Goal: Information Seeking & Learning: Learn about a topic

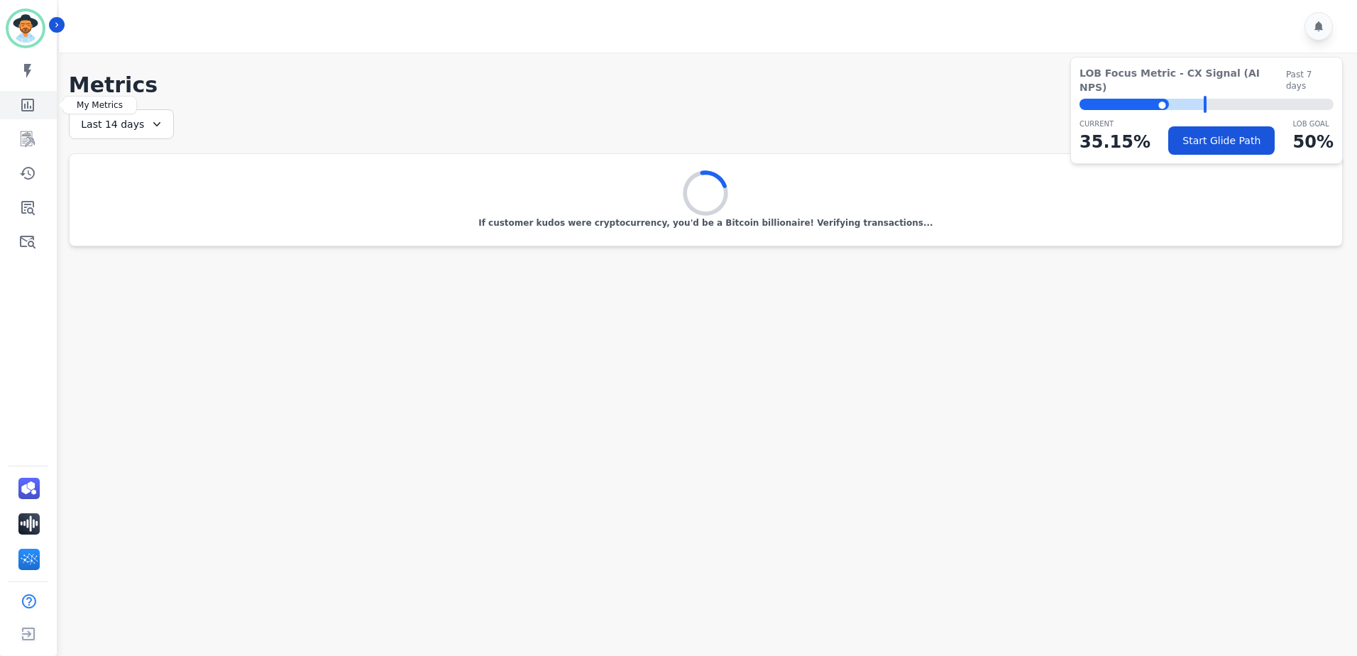
click at [21, 104] on icon "Sidebar" at bounding box center [27, 105] width 17 height 17
click at [29, 135] on icon "Sidebar" at bounding box center [28, 139] width 14 height 16
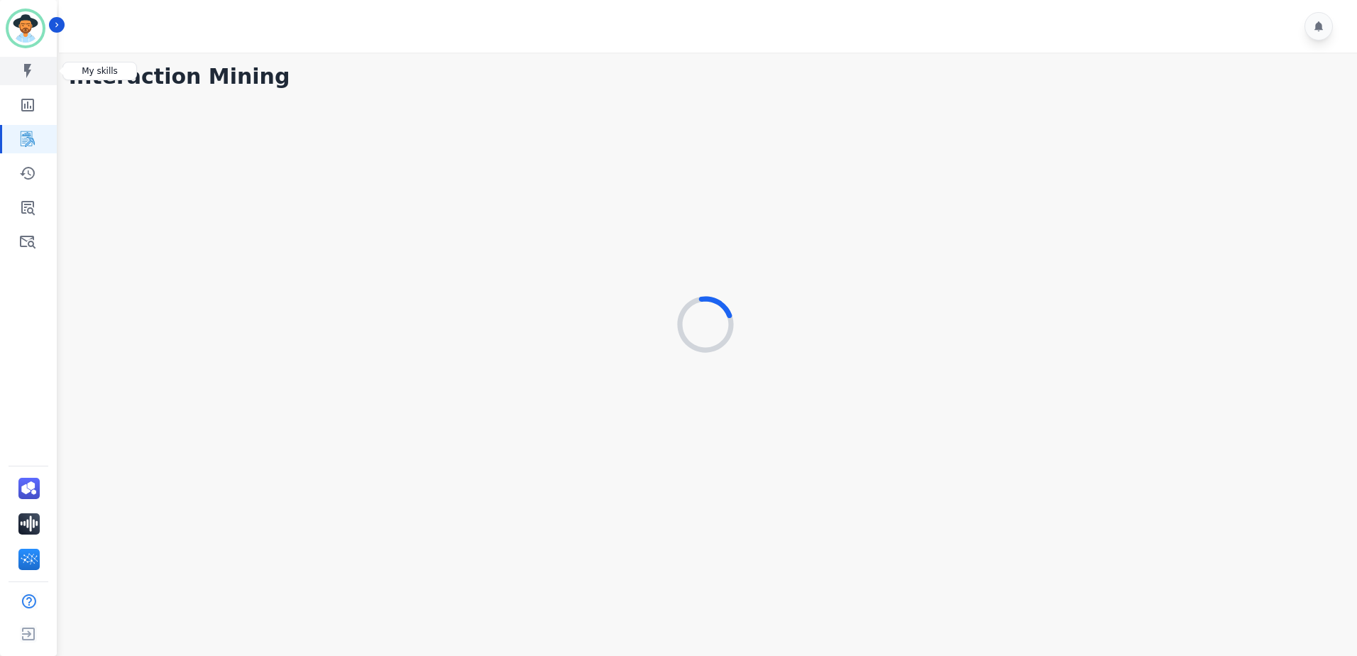
click at [27, 70] on icon "Sidebar" at bounding box center [27, 71] width 7 height 14
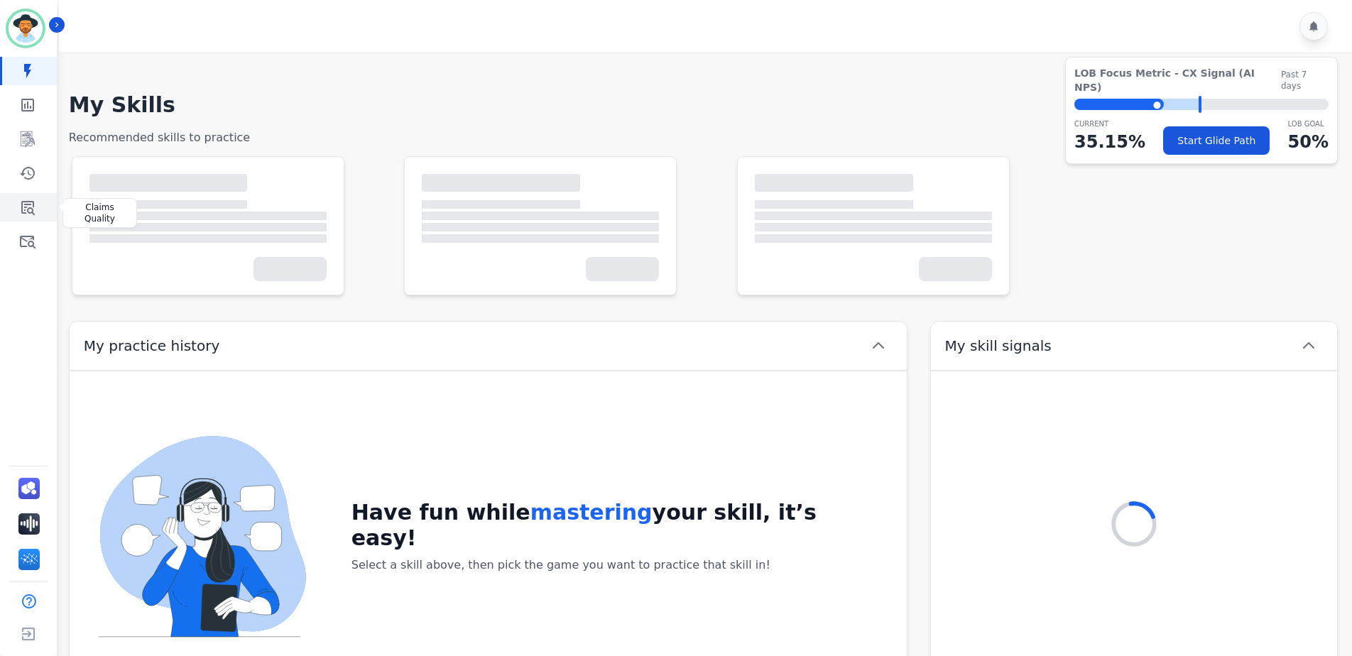
click at [27, 203] on icon "Sidebar" at bounding box center [27, 207] width 17 height 17
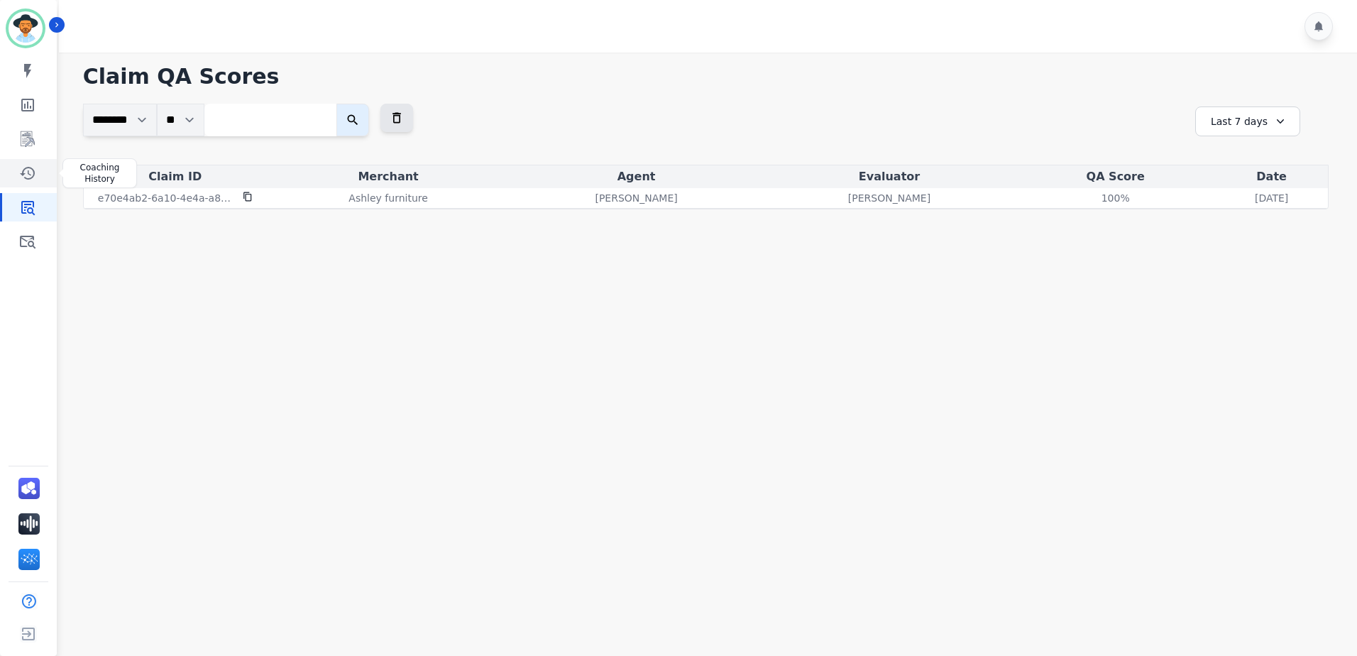
click at [33, 181] on icon "Sidebar" at bounding box center [27, 173] width 17 height 17
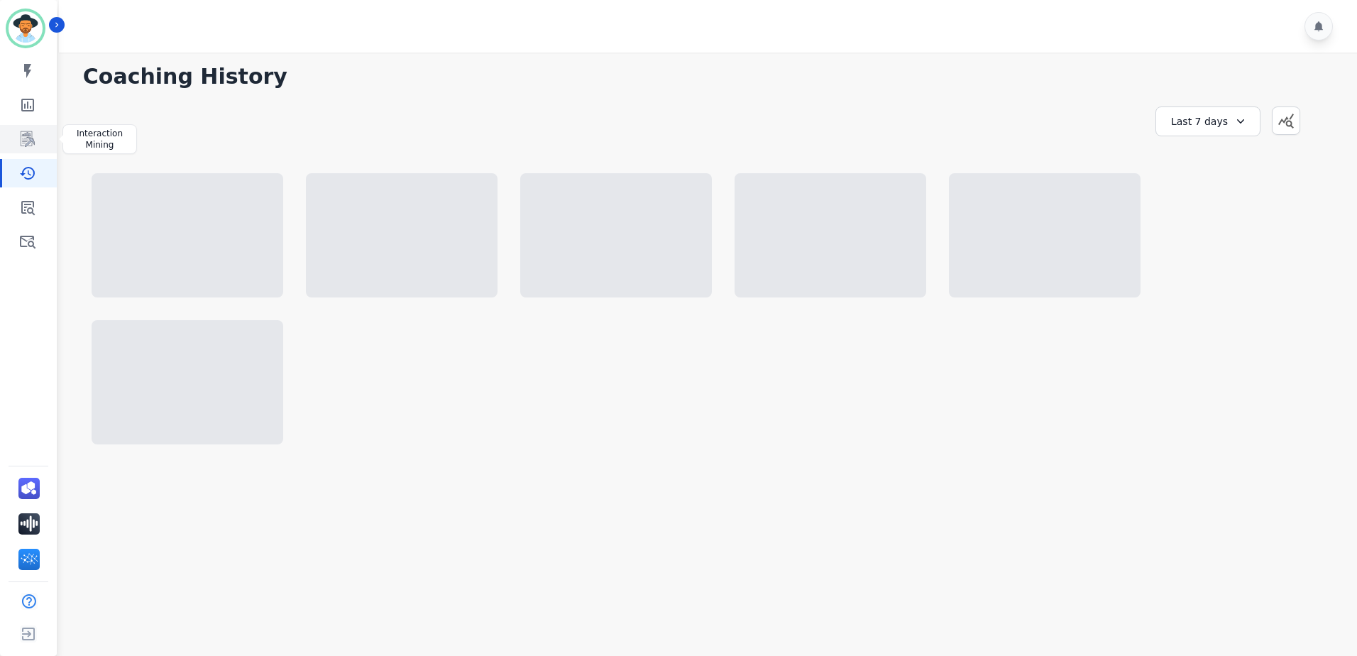
click at [36, 143] on link "Sidebar" at bounding box center [29, 139] width 55 height 28
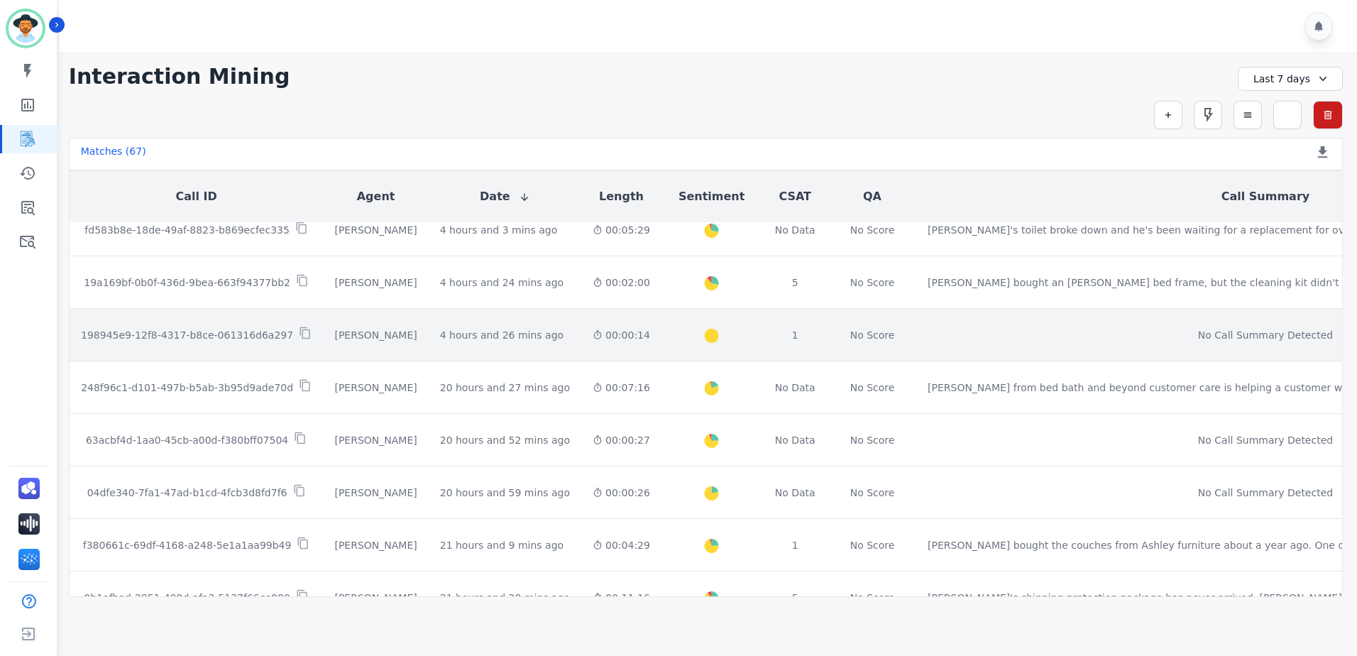
scroll to position [142, 0]
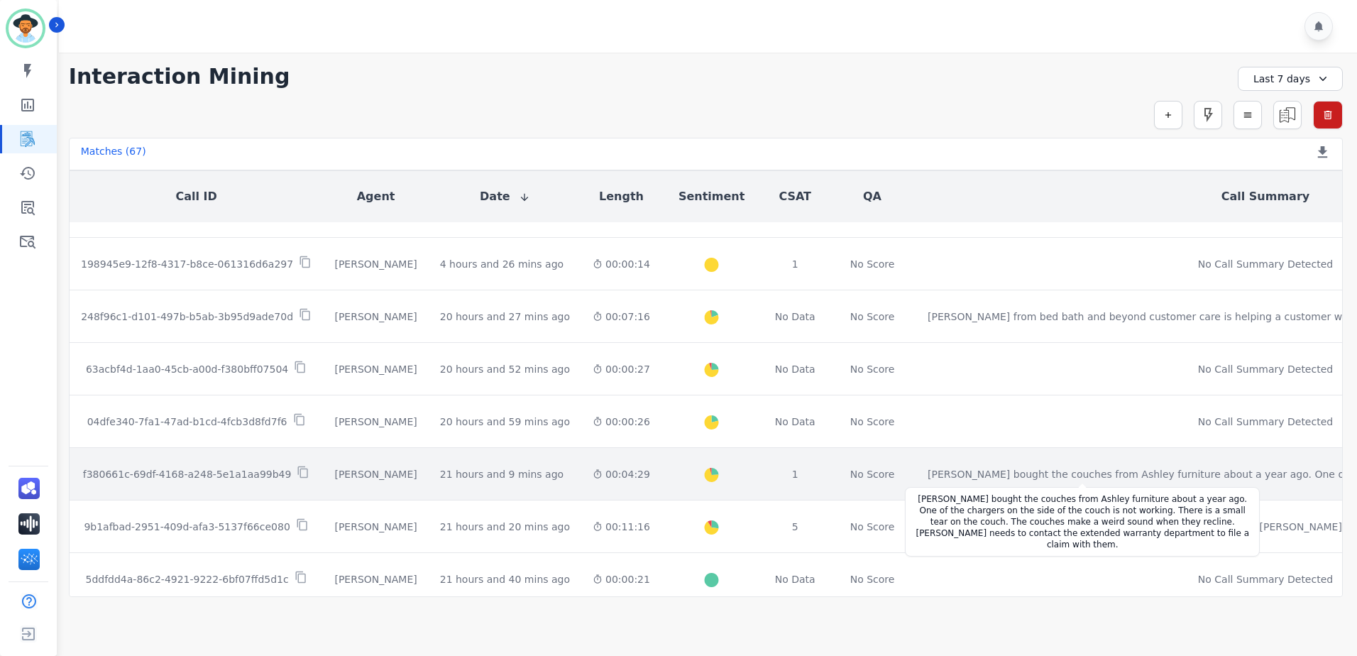
click at [980, 468] on div "[PERSON_NAME] bought the couches from Ashley furniture about a year ago. One of…" at bounding box center [1210, 474] width 564 height 14
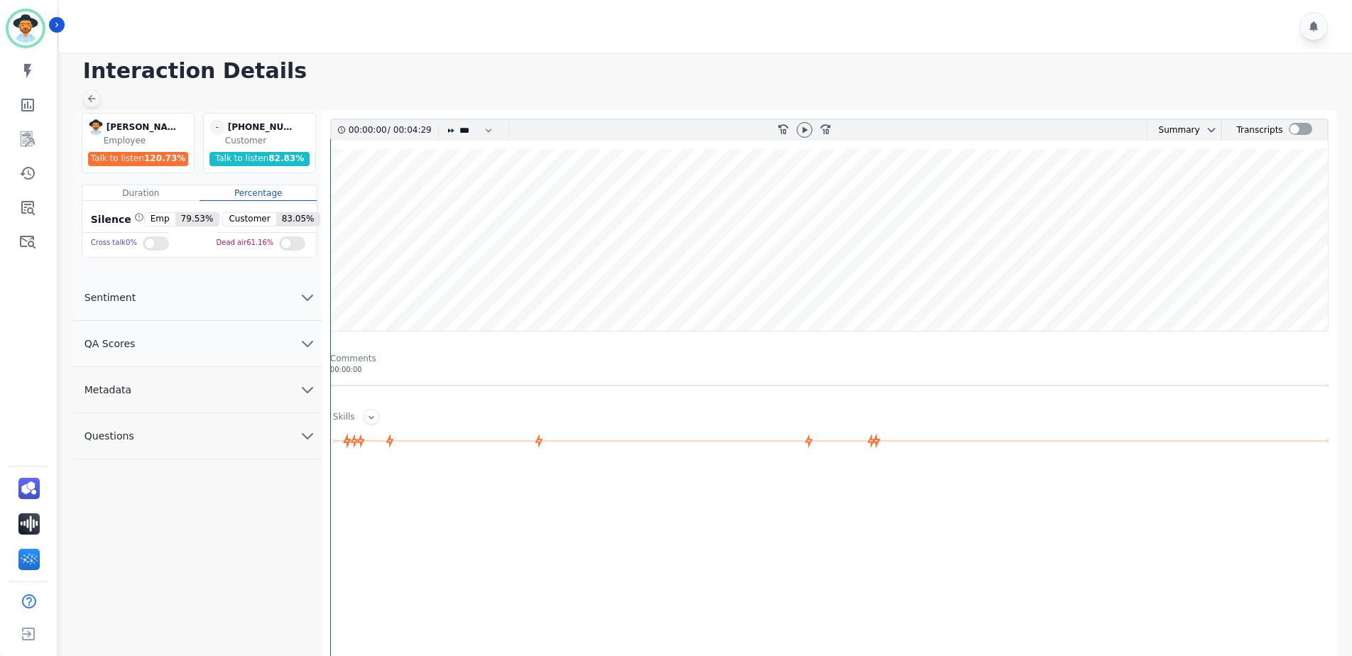
click at [94, 102] on icon at bounding box center [91, 98] width 11 height 11
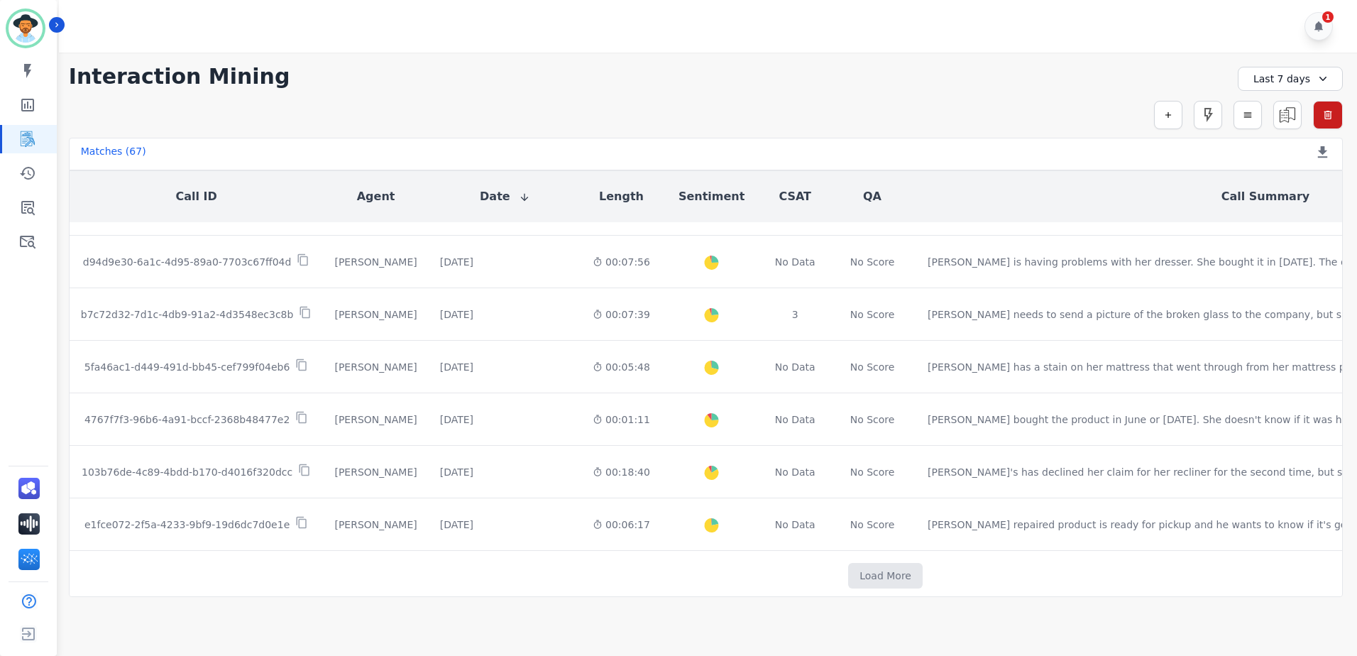
scroll to position [729, 0]
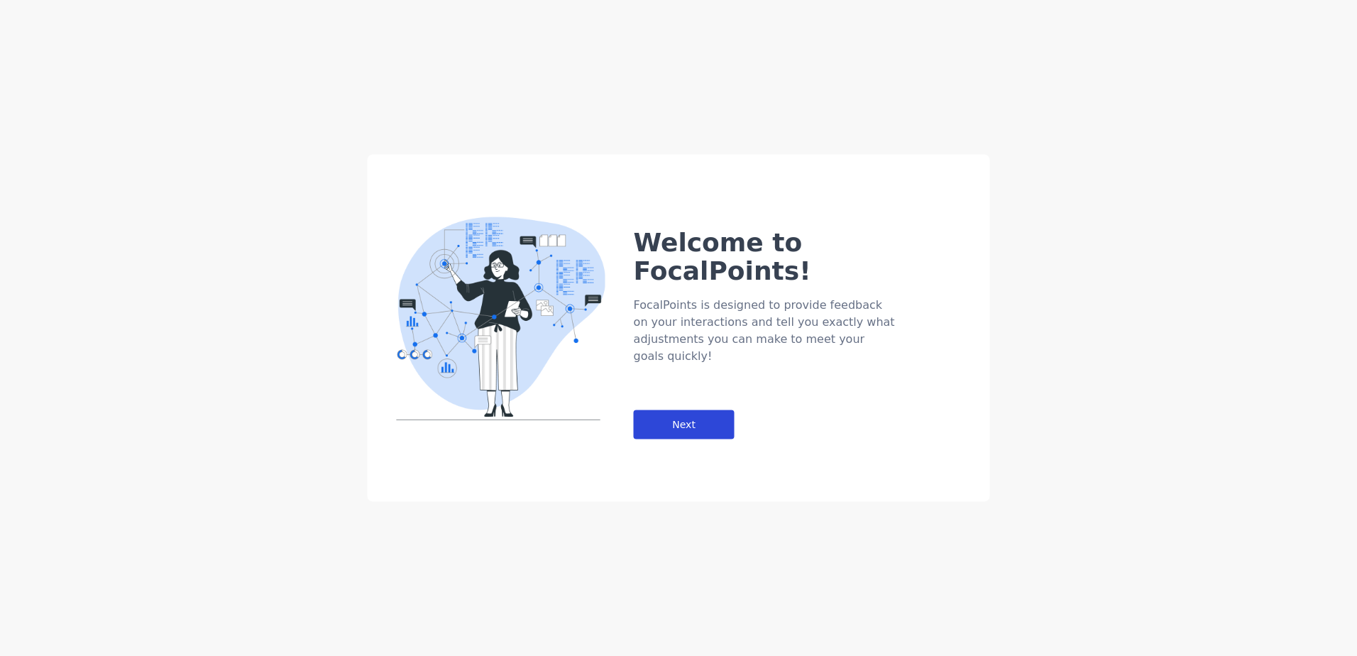
click at [706, 410] on div "Next" at bounding box center [684, 424] width 101 height 29
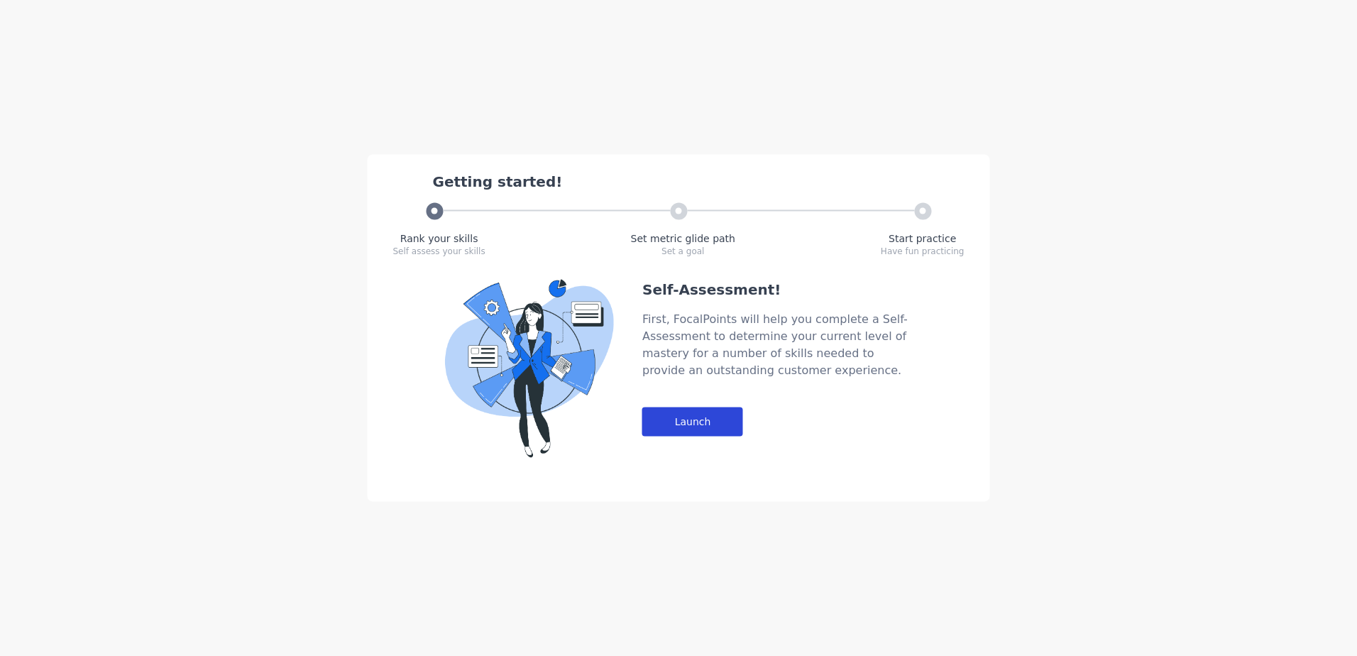
click at [708, 417] on div "Launch" at bounding box center [692, 421] width 101 height 29
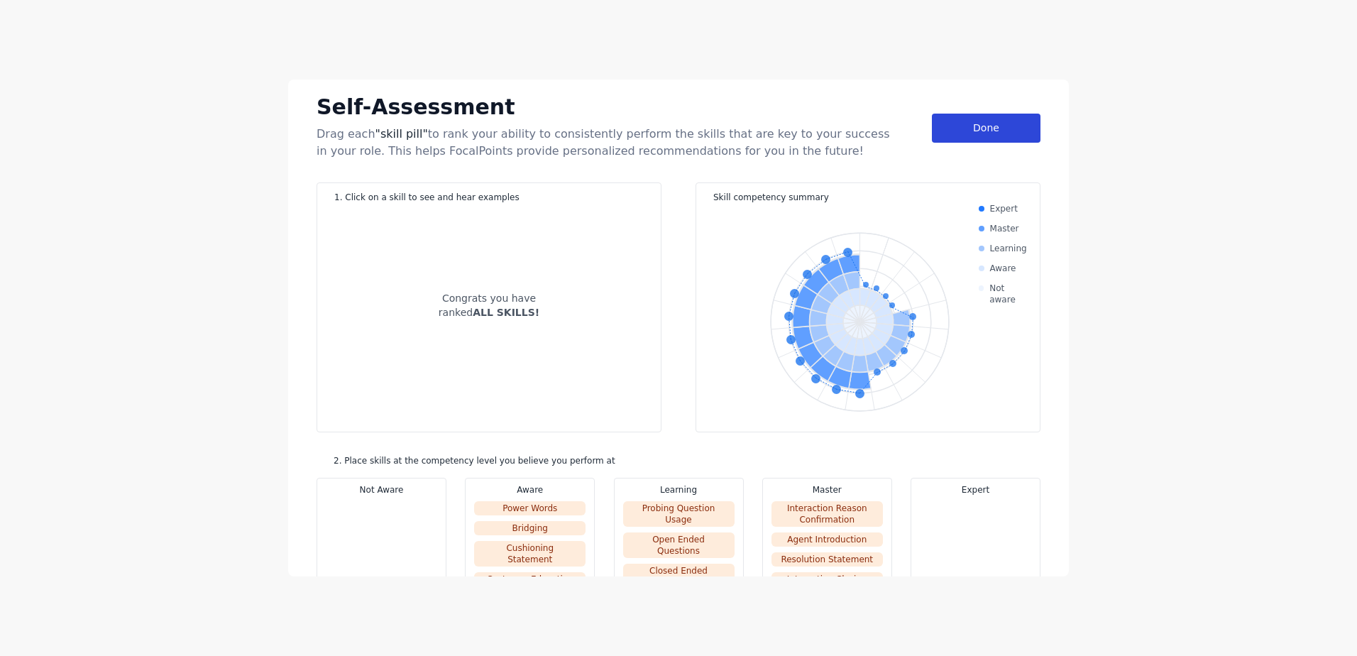
click at [989, 129] on div "Done" at bounding box center [986, 128] width 109 height 29
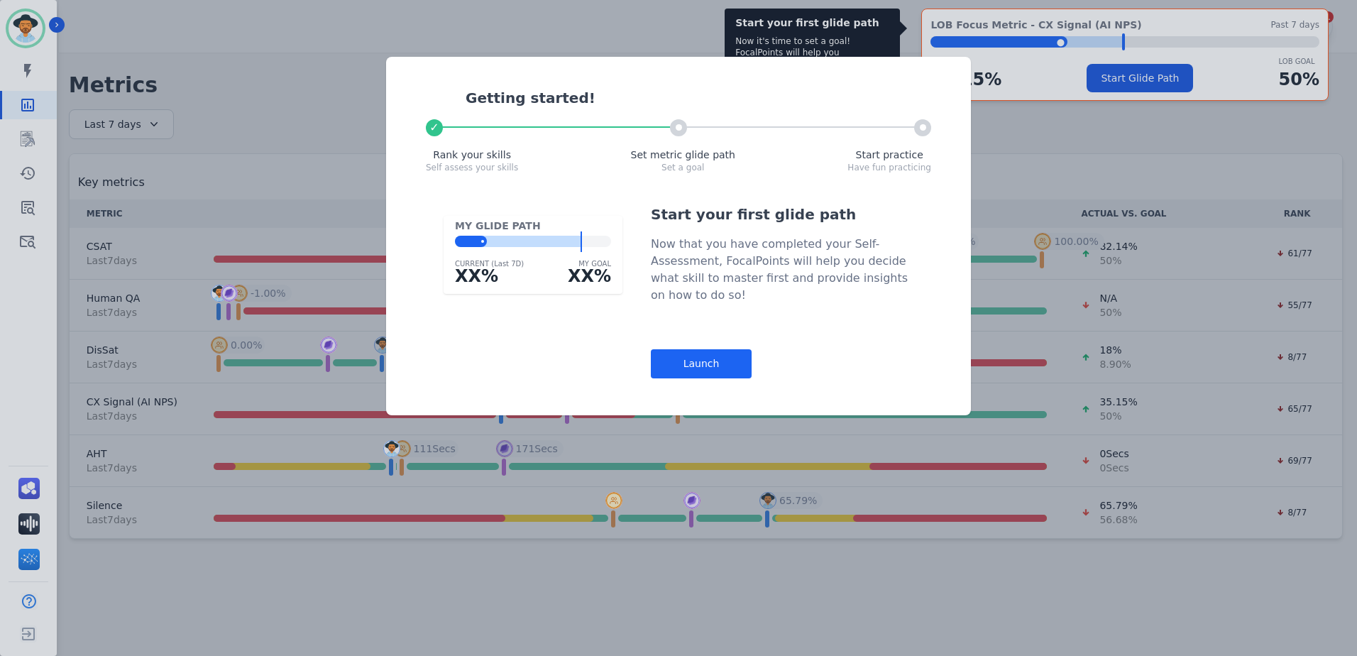
click at [1090, 570] on div "Getting started! ✓ Rank your skills Self assess your skills Set metric glide pa…" at bounding box center [678, 328] width 1357 height 656
click at [698, 356] on div "Launch" at bounding box center [701, 363] width 101 height 29
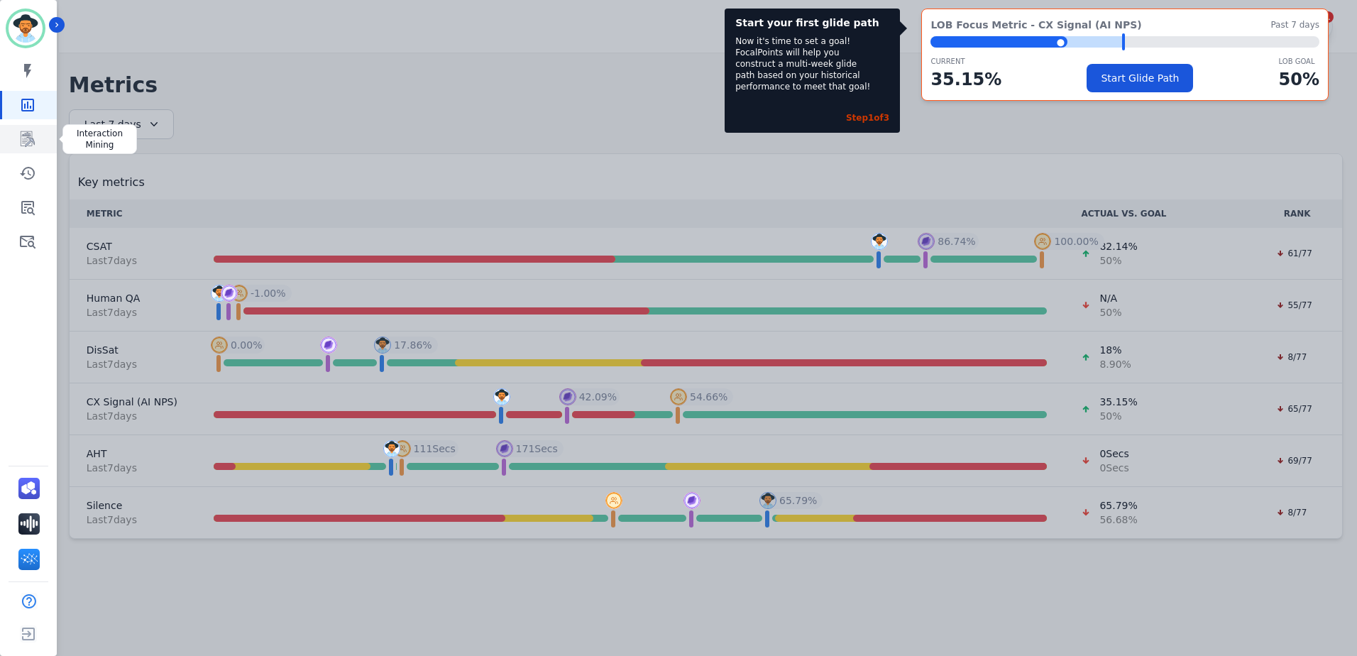
click at [37, 138] on link "Sidebar" at bounding box center [29, 139] width 55 height 28
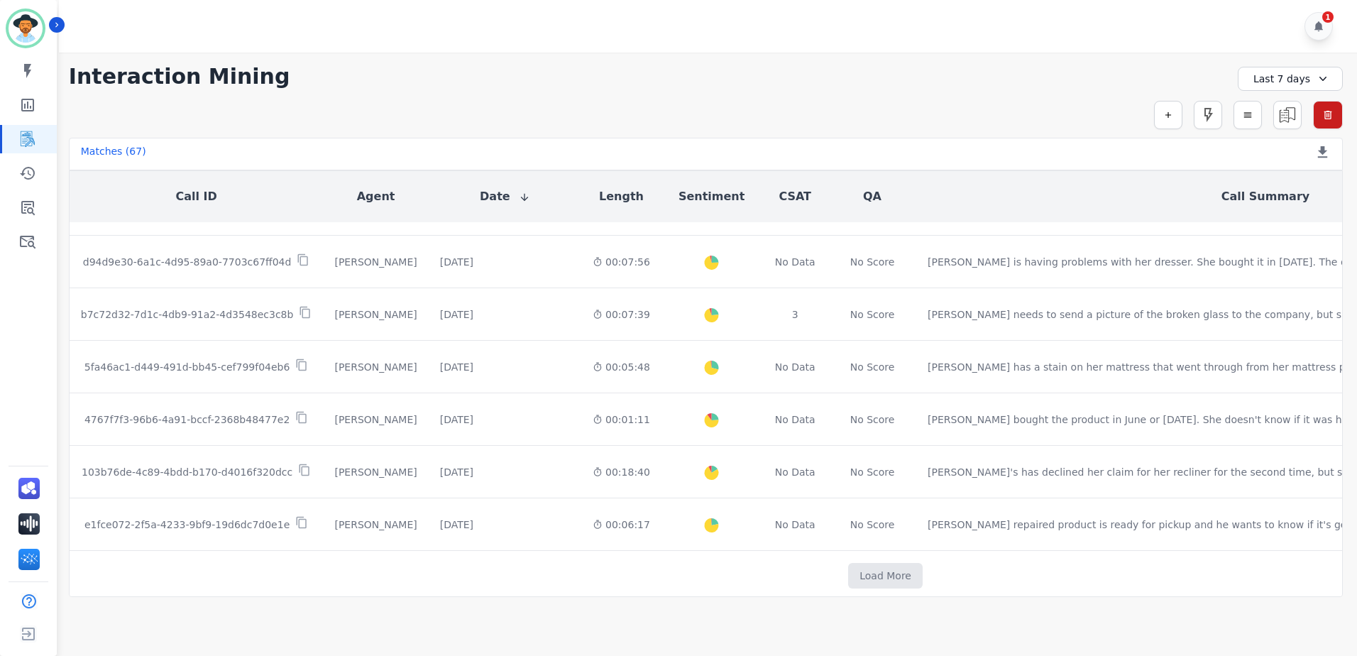
scroll to position [729, 0]
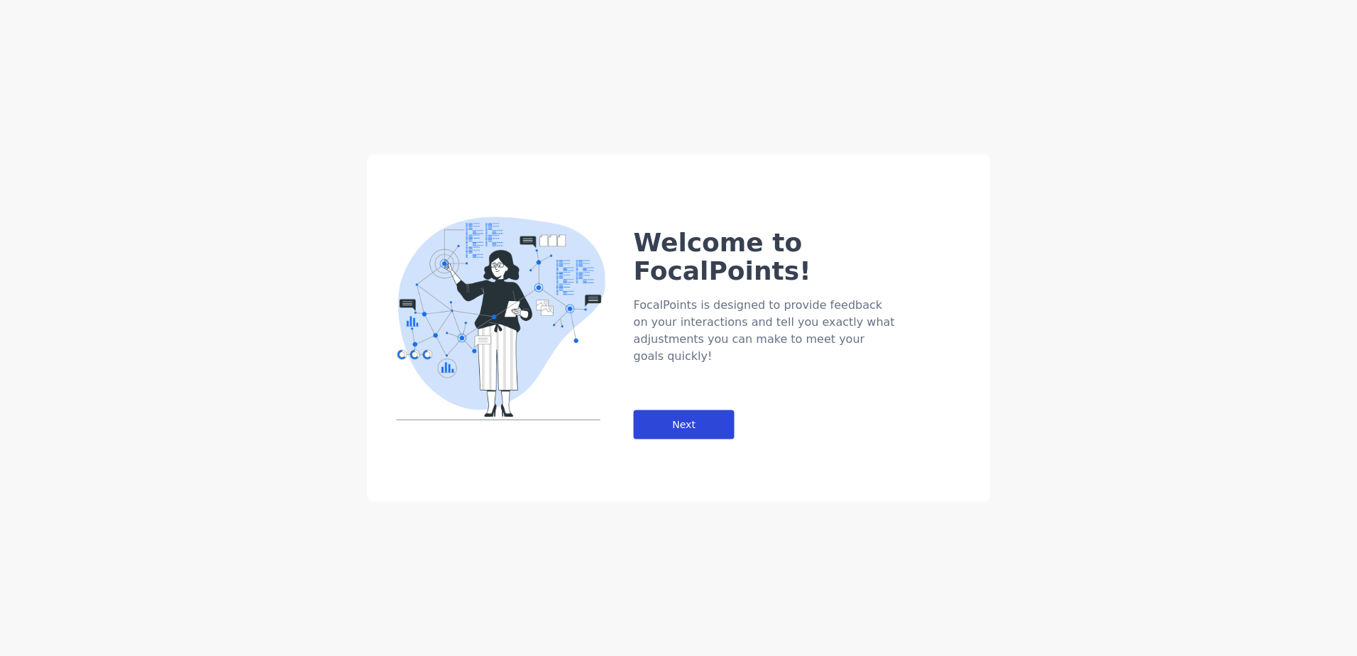
click at [698, 410] on div "Next" at bounding box center [684, 424] width 101 height 29
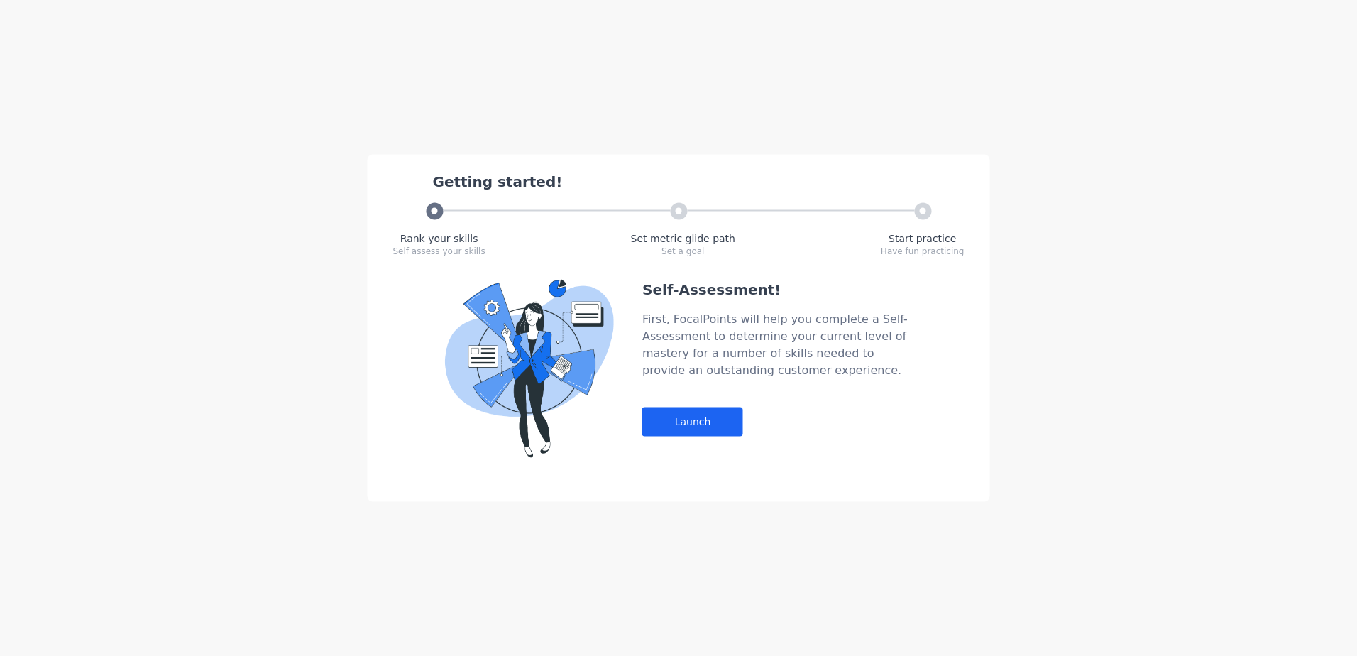
click at [690, 404] on div "Self-Assessment! First, FocalPoints will help you complete a Self-Assessment to…" at bounding box center [777, 369] width 270 height 178
click at [706, 426] on div "Launch" at bounding box center [692, 421] width 101 height 29
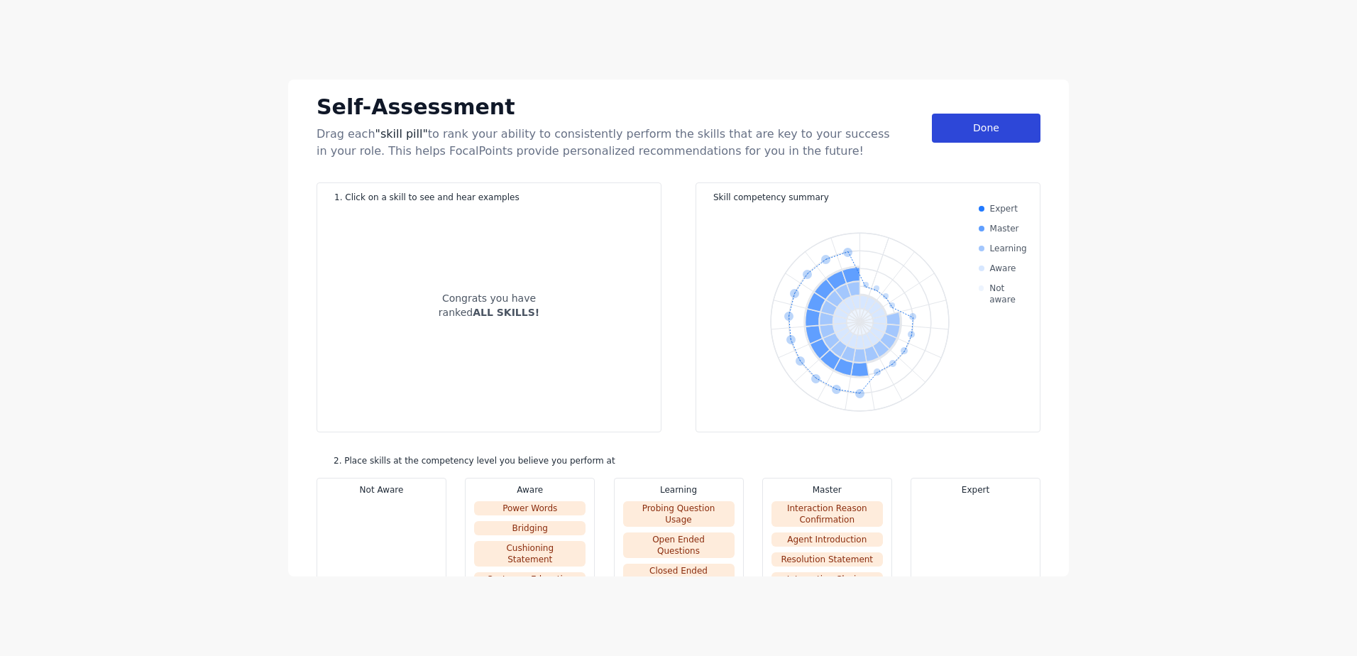
click at [1008, 126] on div "Done" at bounding box center [986, 128] width 109 height 29
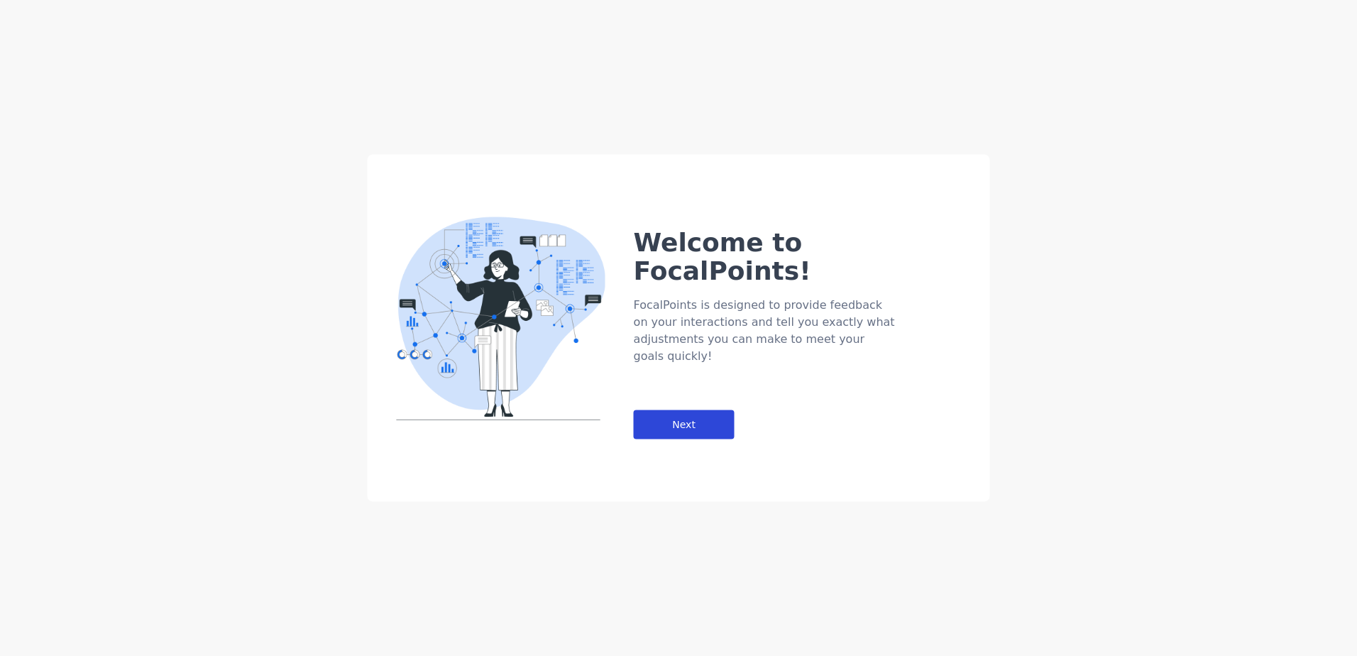
click at [712, 410] on div "Next" at bounding box center [684, 424] width 101 height 29
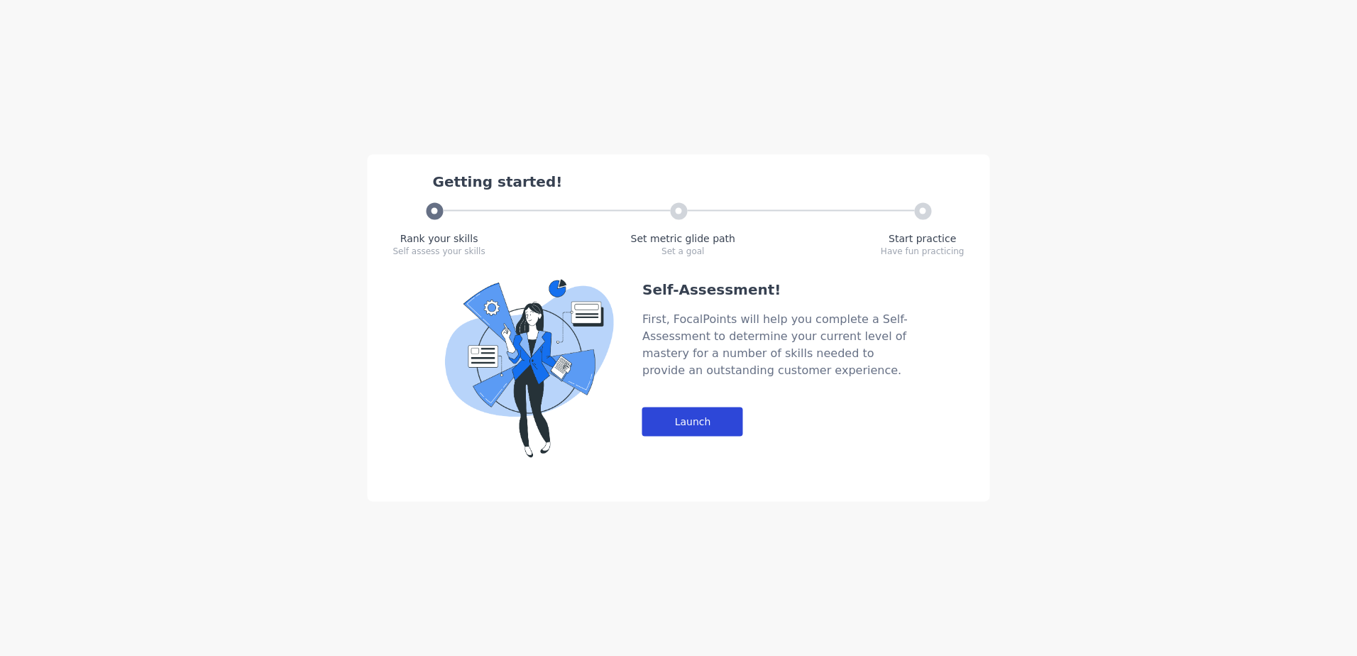
click at [700, 411] on div "Launch" at bounding box center [692, 421] width 101 height 29
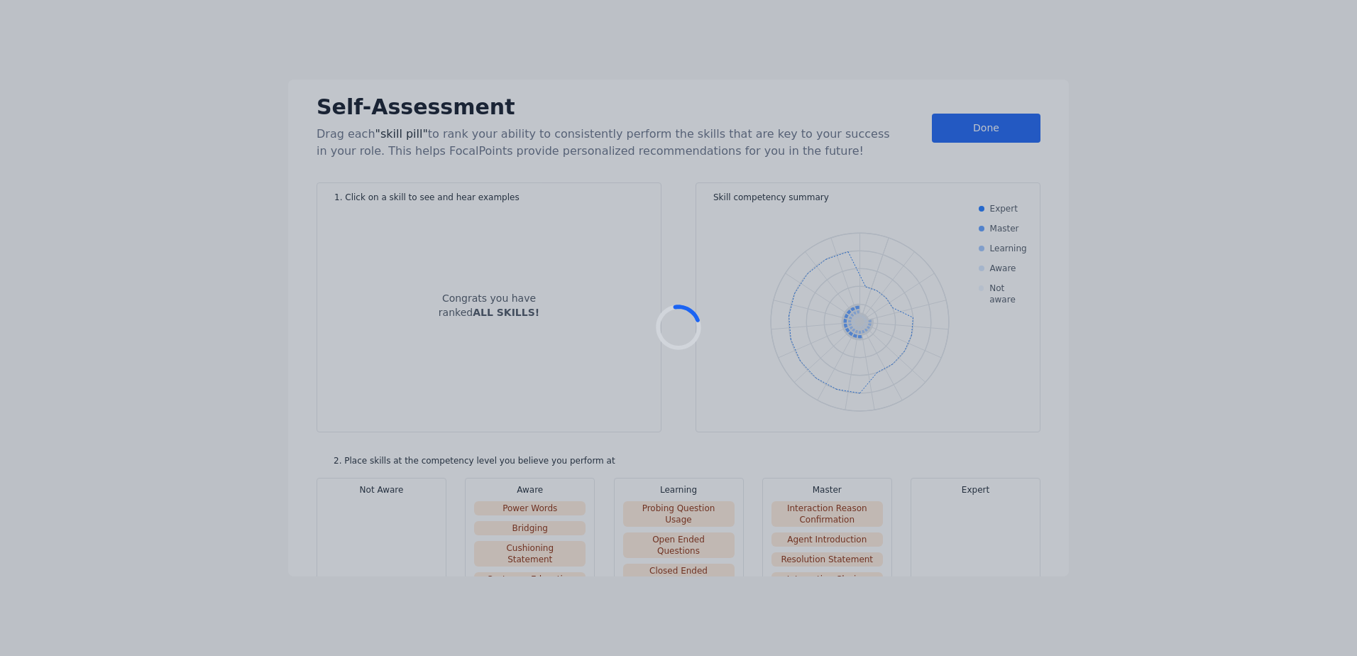
click at [982, 124] on div "Done" at bounding box center [986, 128] width 109 height 29
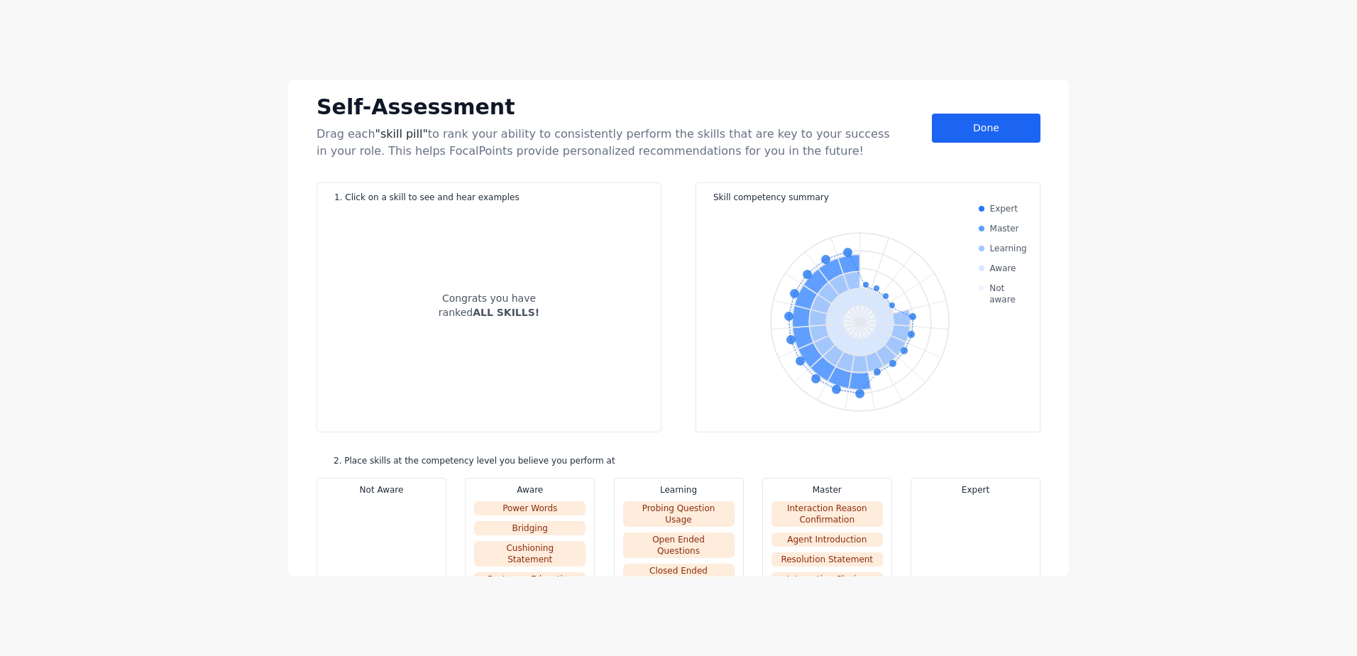
click at [982, 124] on div "Done" at bounding box center [986, 128] width 109 height 29
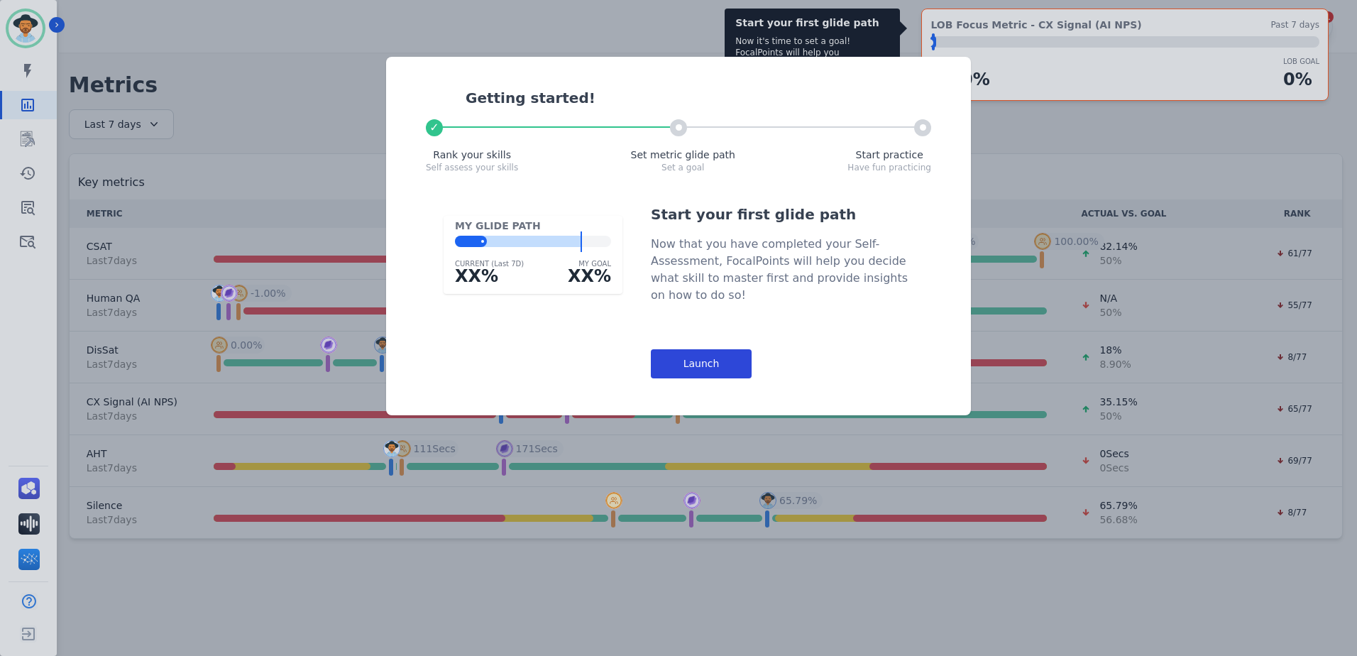
click at [704, 359] on div "Launch" at bounding box center [701, 363] width 101 height 29
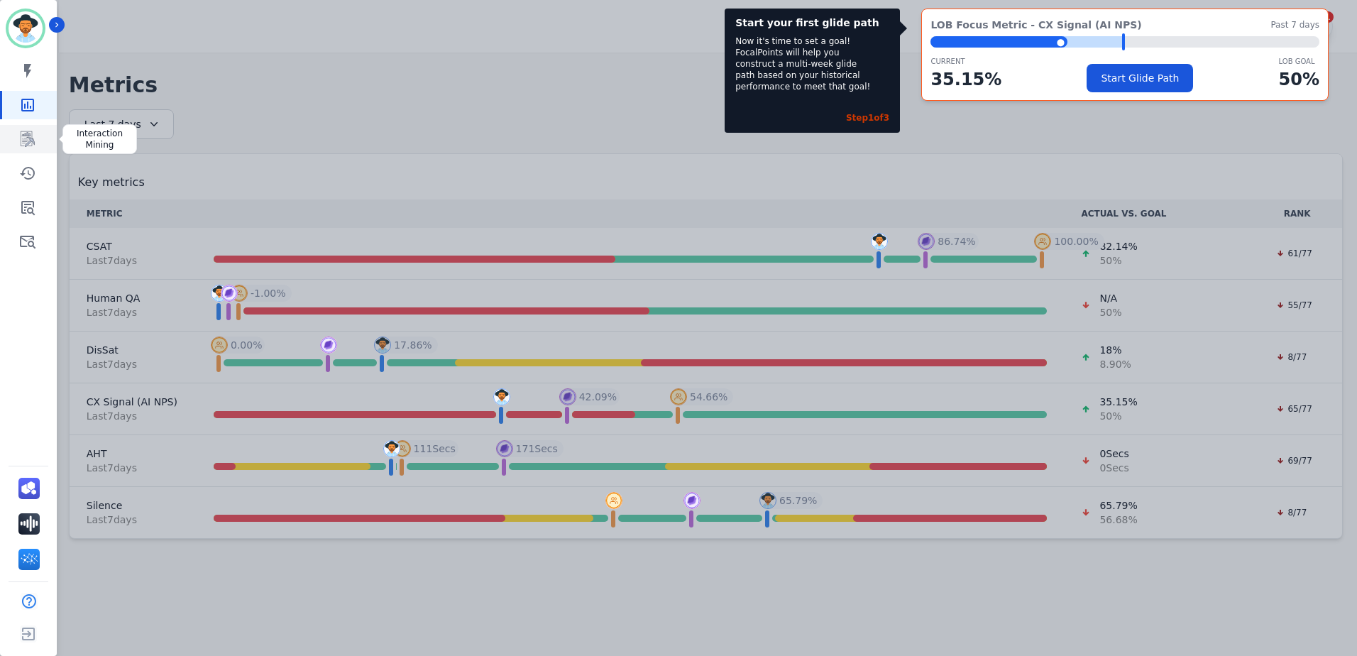
click at [30, 141] on icon "Sidebar" at bounding box center [28, 139] width 11 height 13
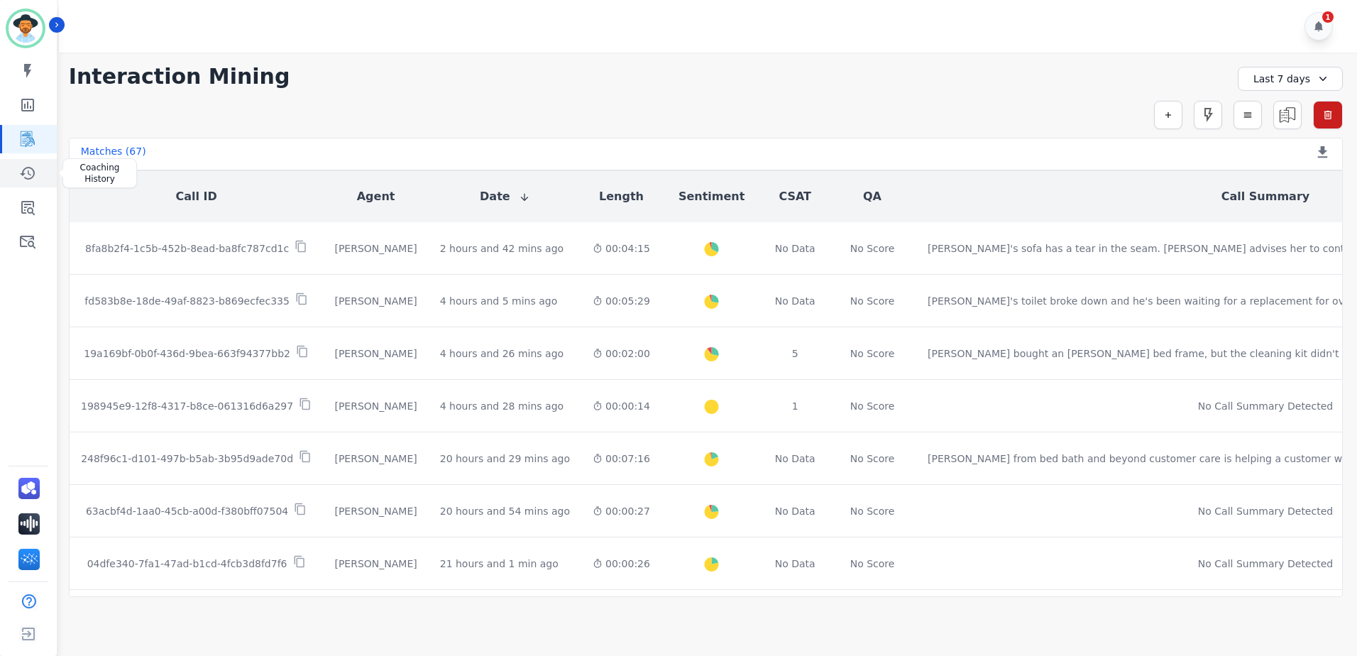
click at [23, 176] on icon "Sidebar" at bounding box center [27, 173] width 17 height 17
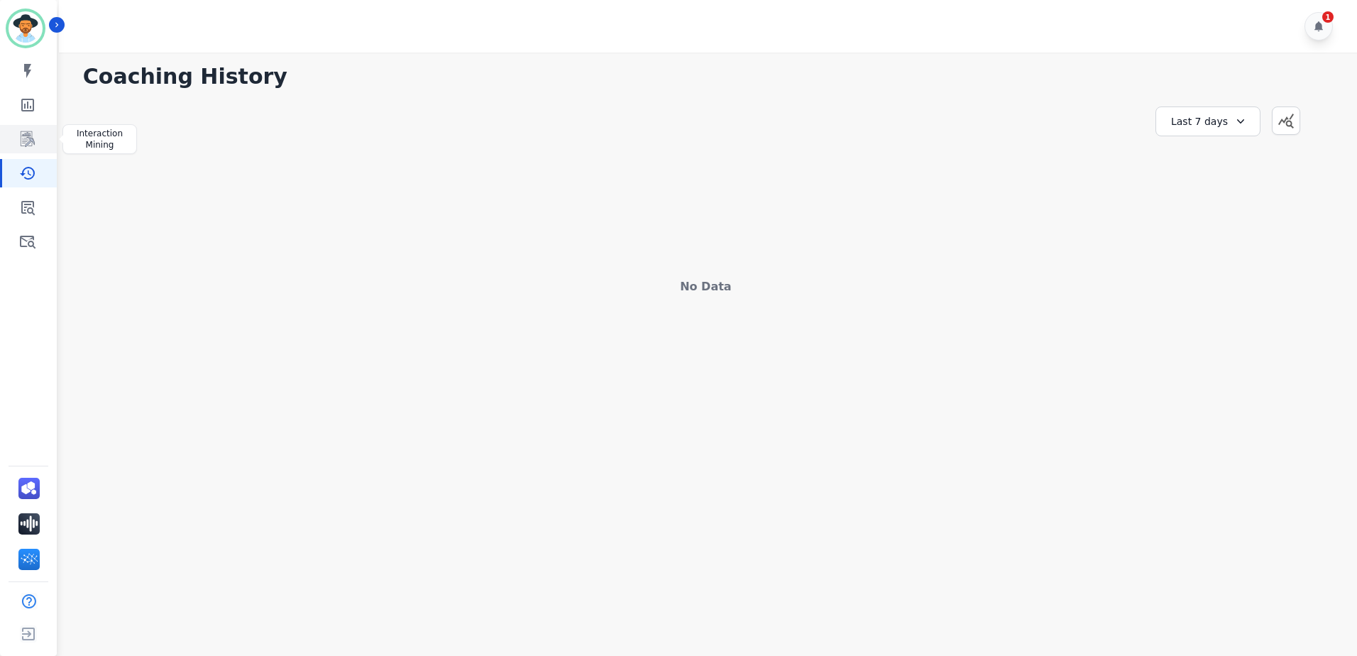
click at [35, 132] on icon "Sidebar" at bounding box center [27, 139] width 17 height 17
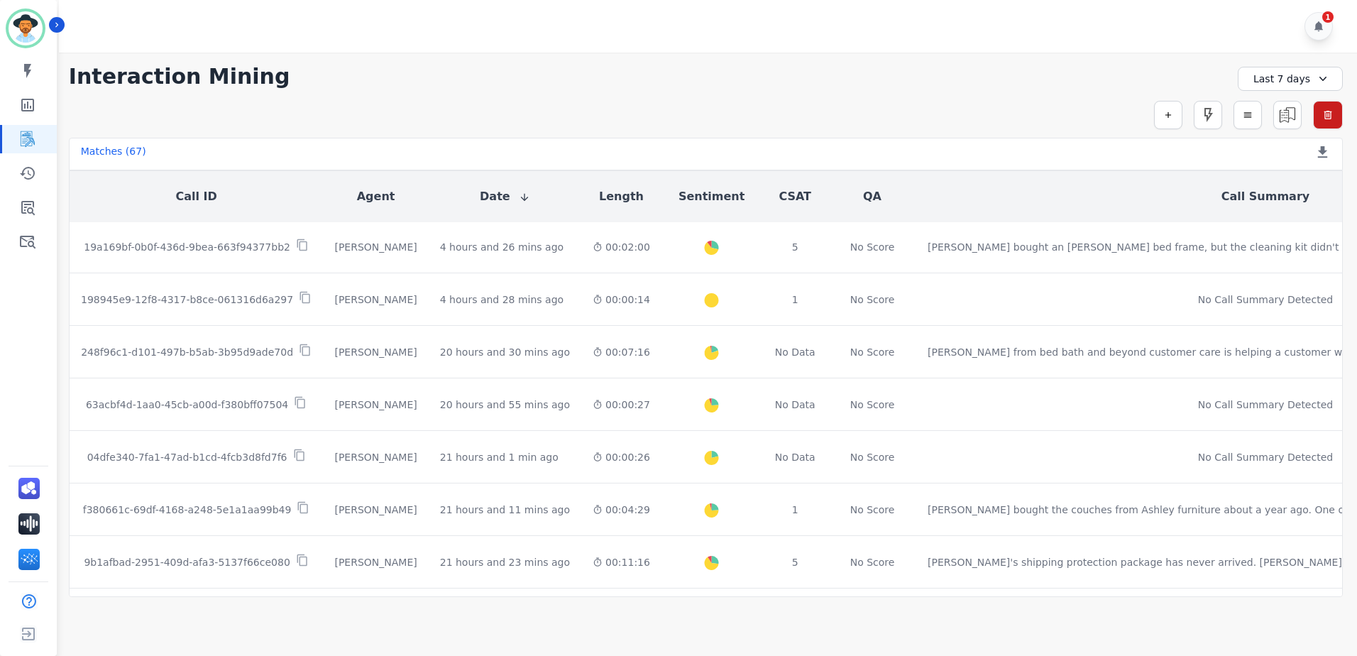
scroll to position [71, 0]
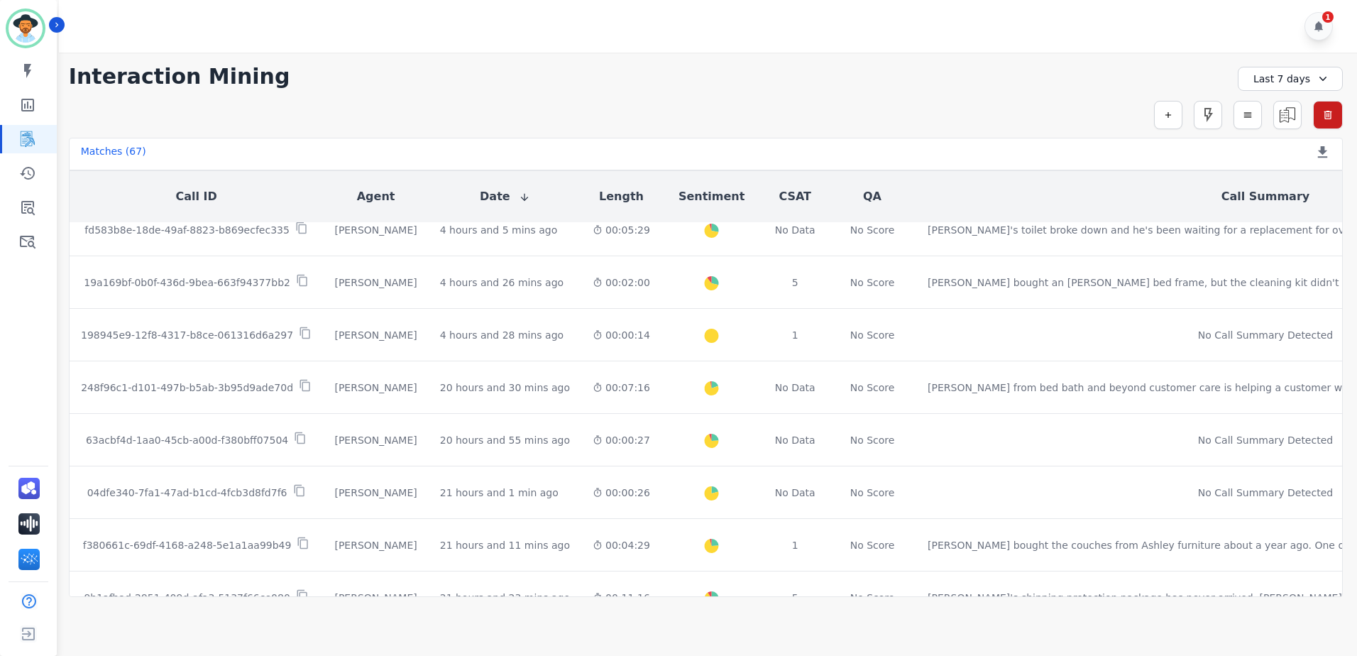
click at [182, 196] on button "Call ID" at bounding box center [195, 196] width 41 height 17
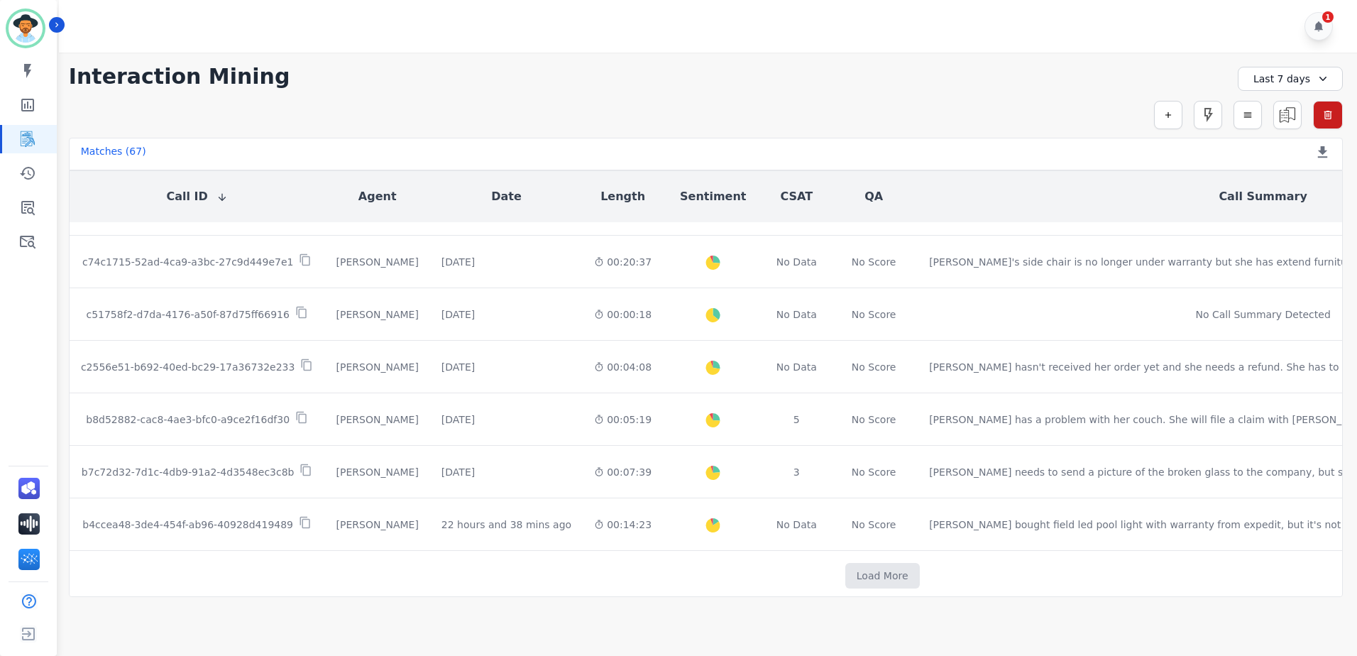
scroll to position [729, 0]
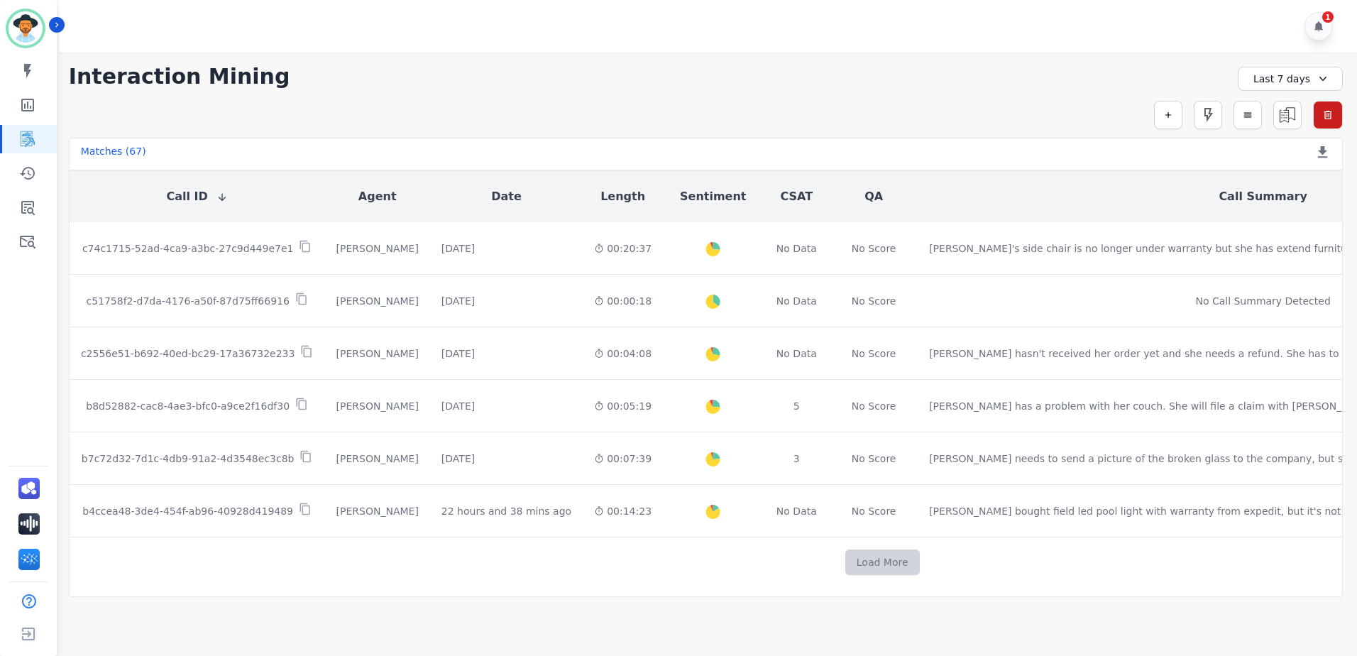
click at [845, 554] on button "Load More" at bounding box center [882, 562] width 75 height 26
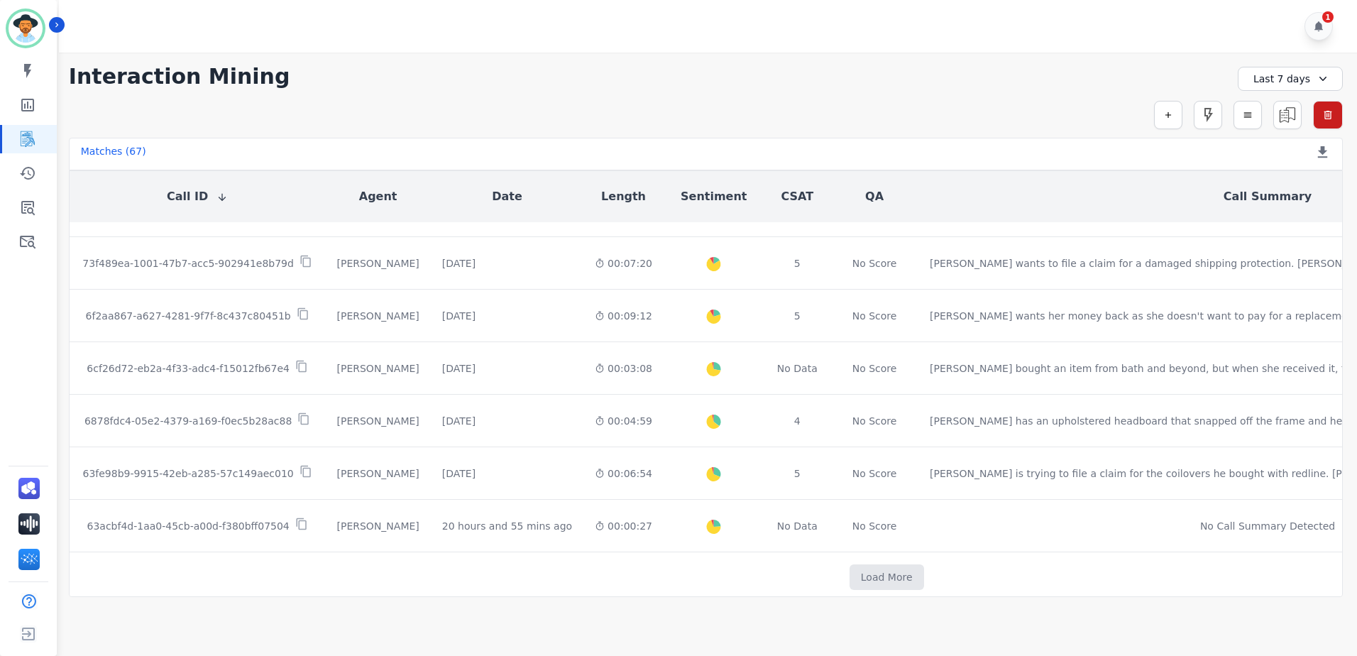
scroll to position [1768, 0]
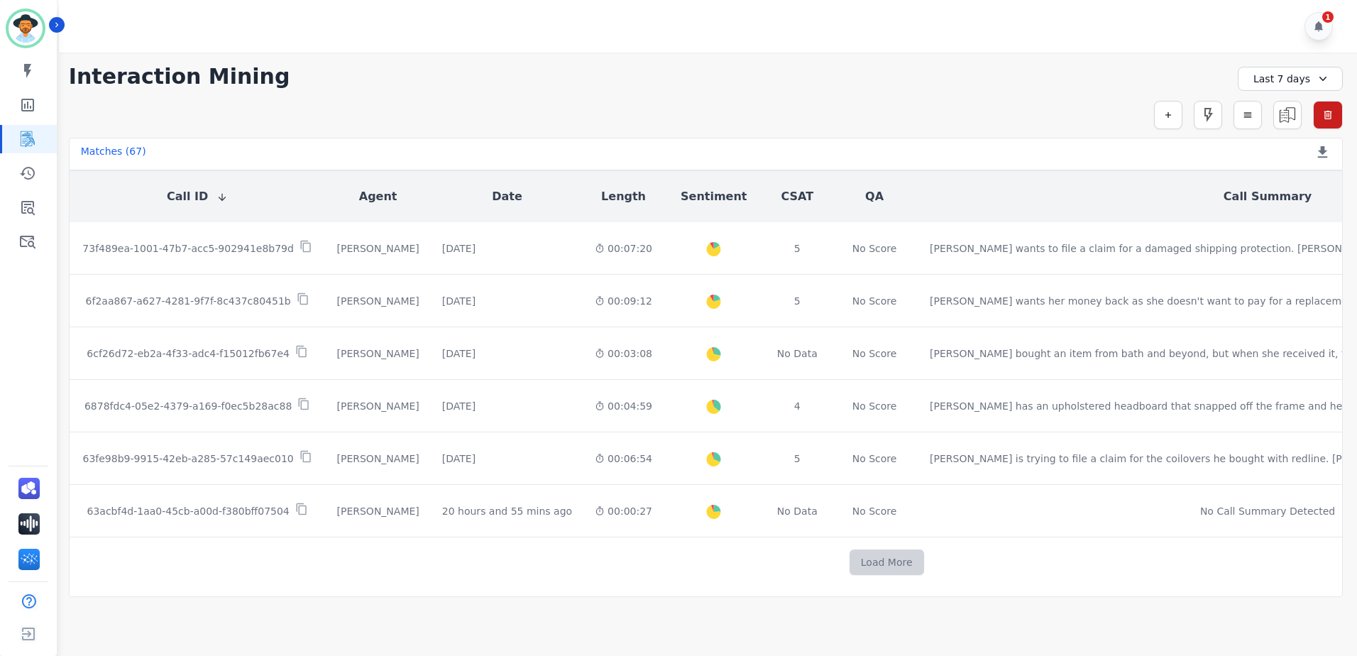
click at [850, 549] on button "Load More" at bounding box center [887, 562] width 75 height 26
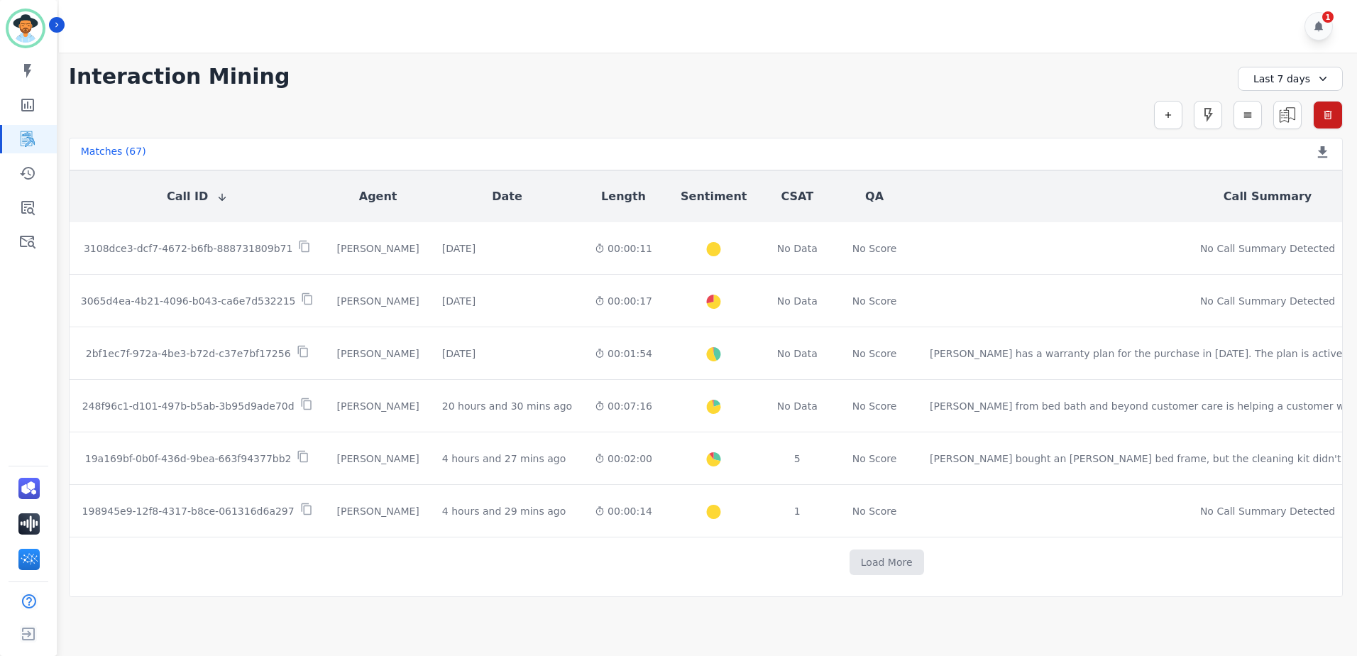
scroll to position [2782, 0]
click at [850, 551] on button "Load More" at bounding box center [887, 562] width 75 height 26
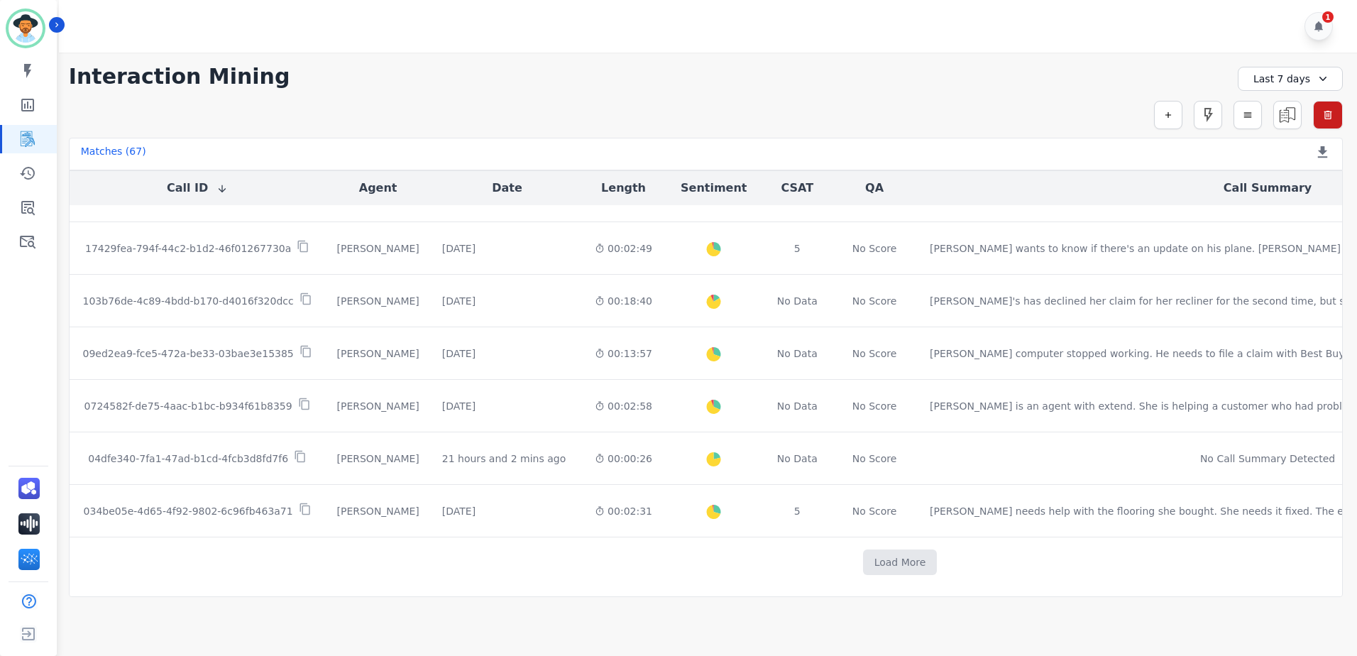
scroll to position [3150, 0]
click at [863, 557] on button "Load More" at bounding box center [900, 562] width 75 height 26
click at [863, 561] on button "Load More" at bounding box center [900, 562] width 75 height 26
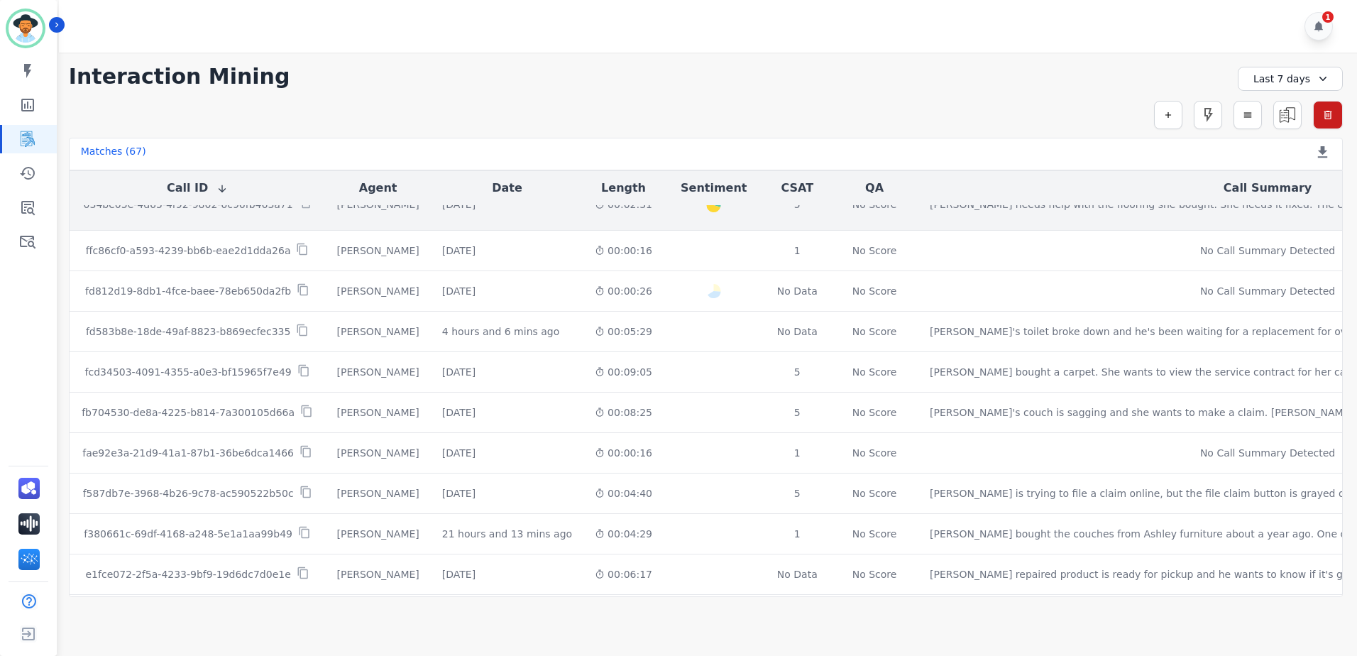
scroll to position [3505, 0]
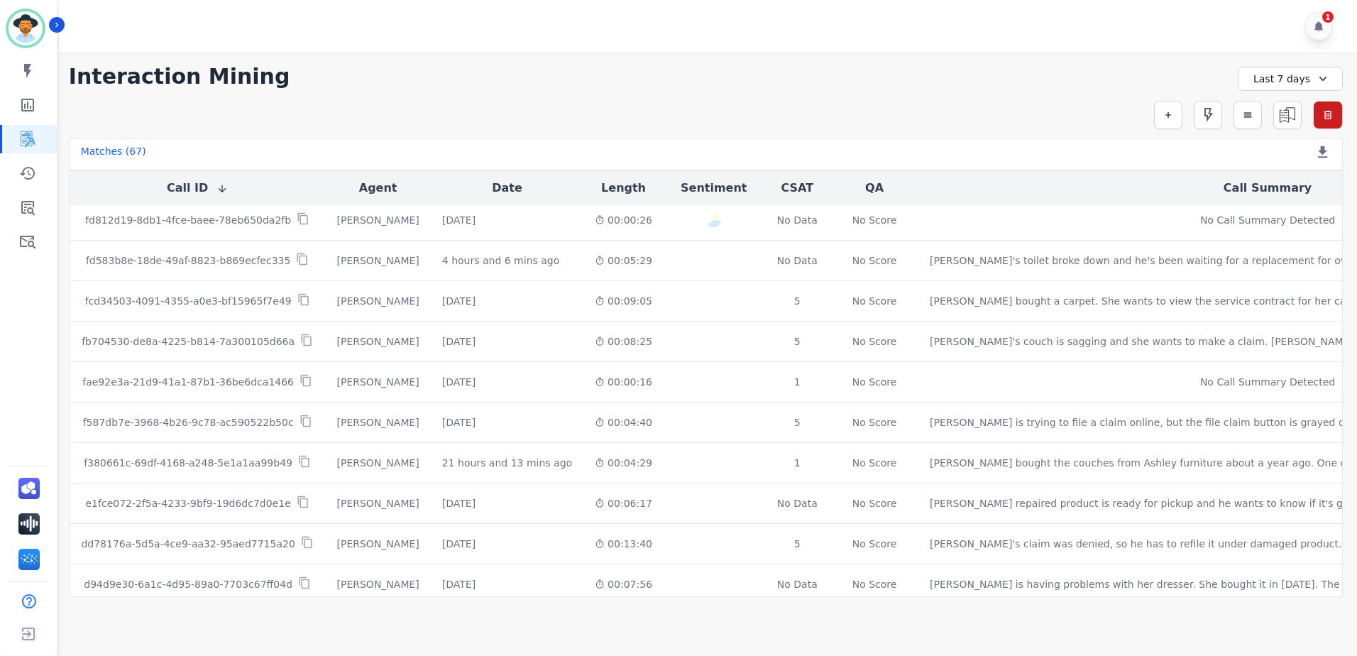
click at [781, 195] on button "CSAT" at bounding box center [797, 188] width 33 height 17
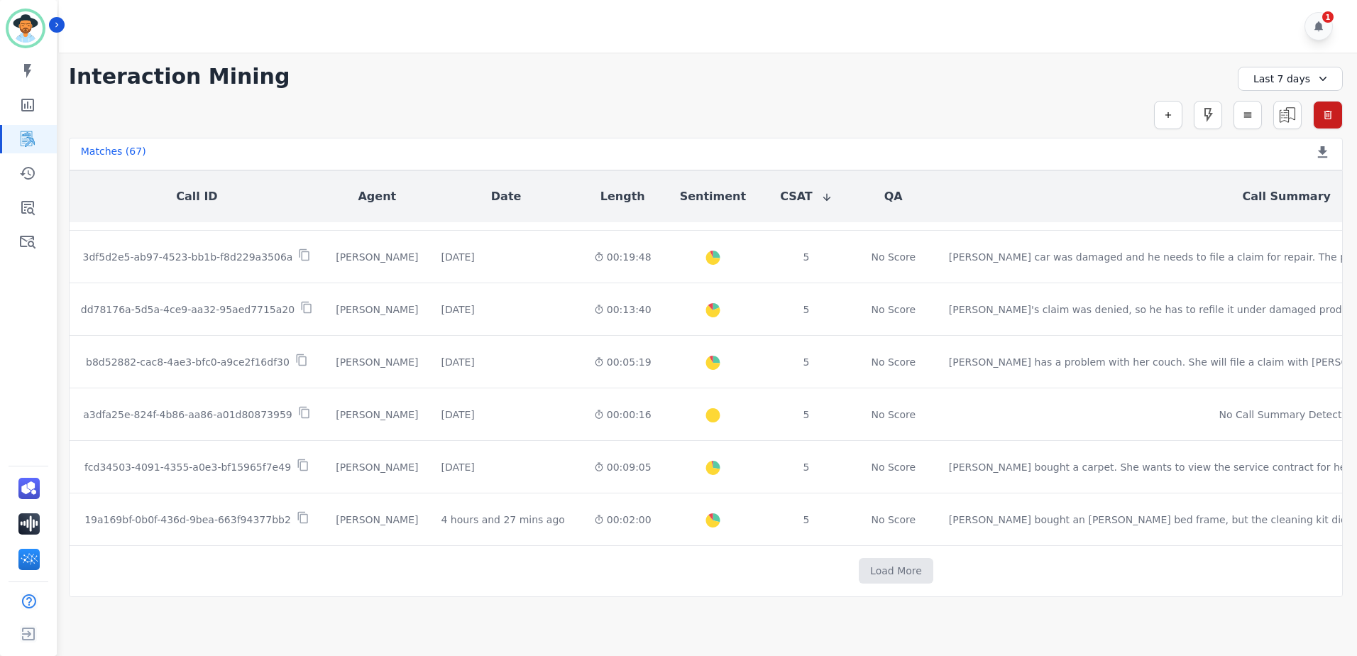
scroll to position [741, 0]
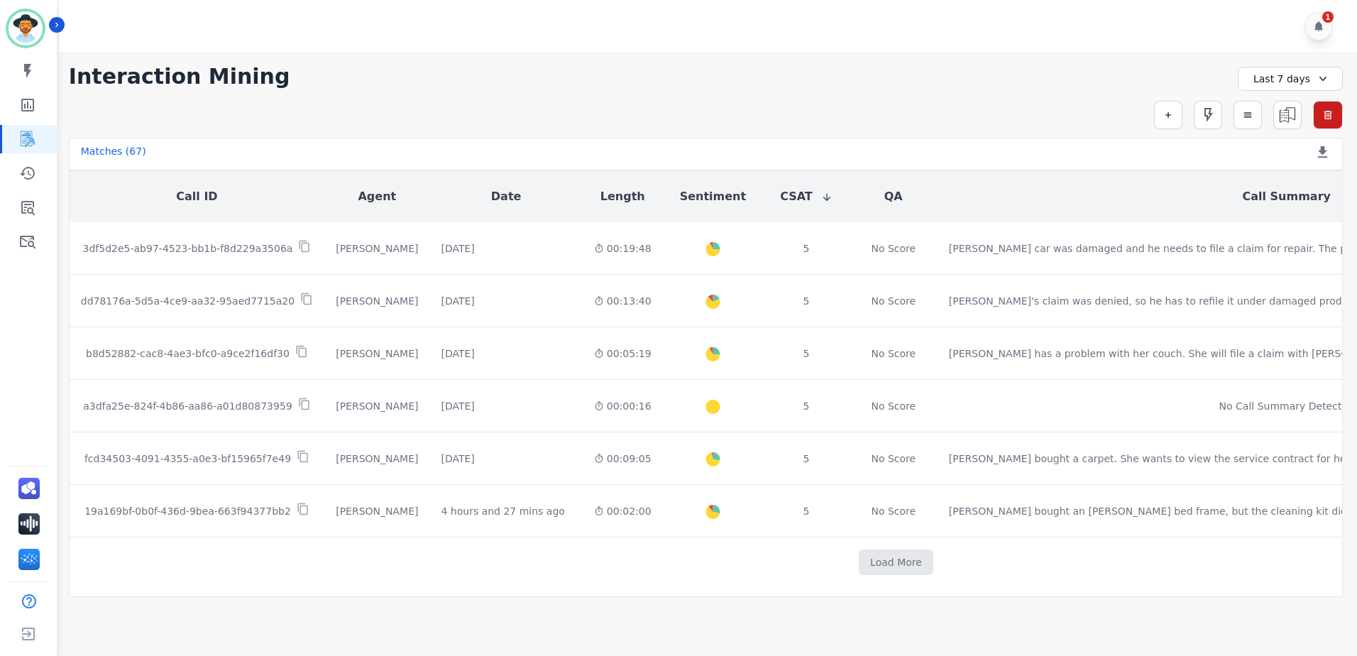
click at [780, 197] on button "CSAT" at bounding box center [806, 196] width 53 height 17
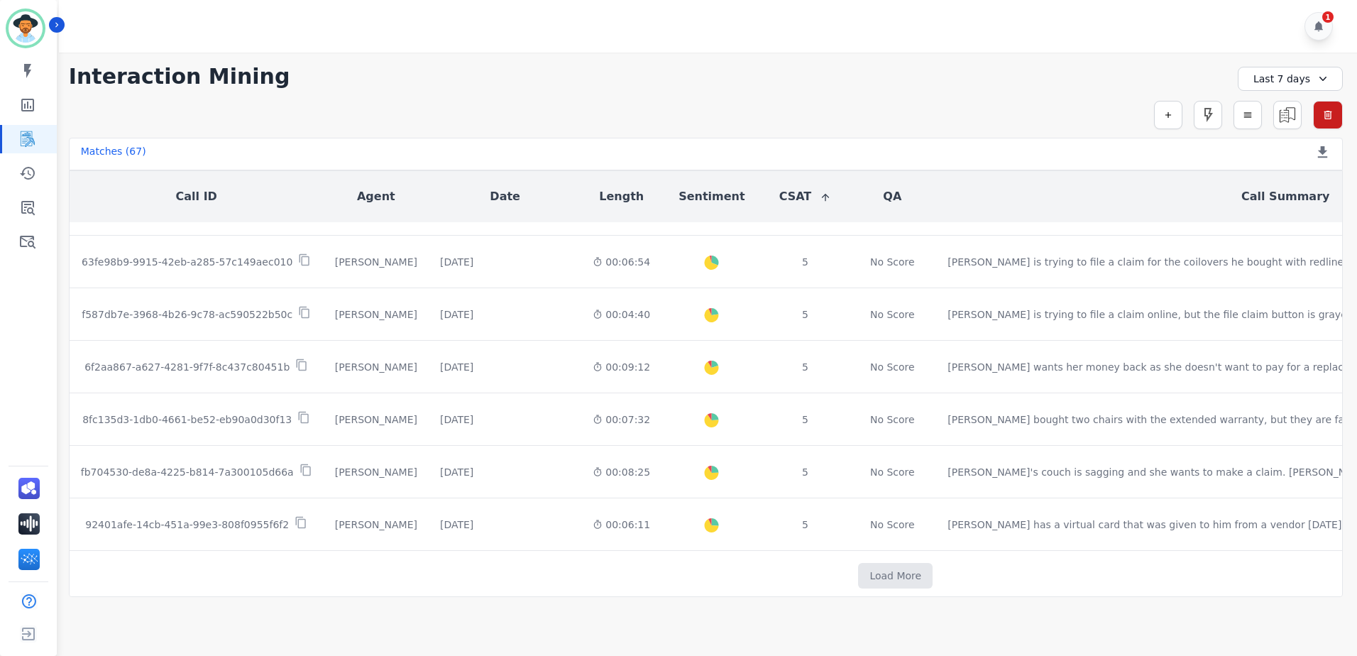
scroll to position [729, 0]
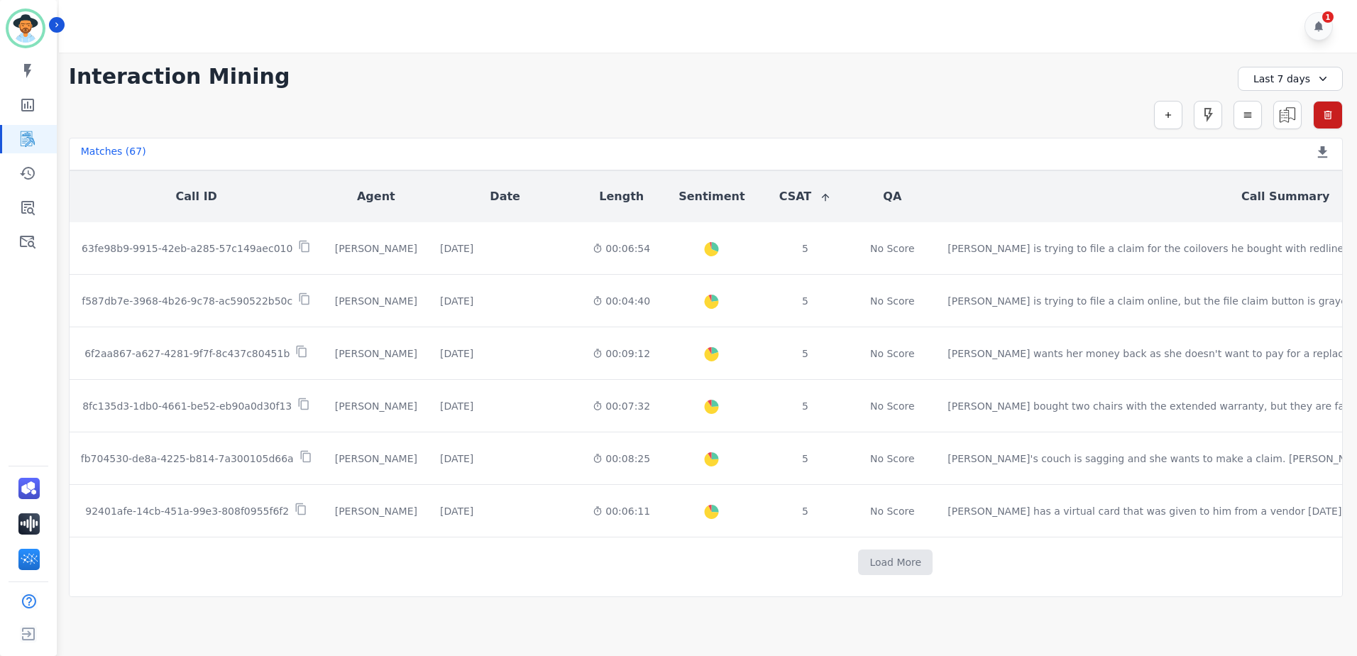
click at [1282, 70] on div "Last 7 days" at bounding box center [1290, 79] width 105 height 24
click at [1306, 193] on li "Last 30 days" at bounding box center [1299, 197] width 71 height 14
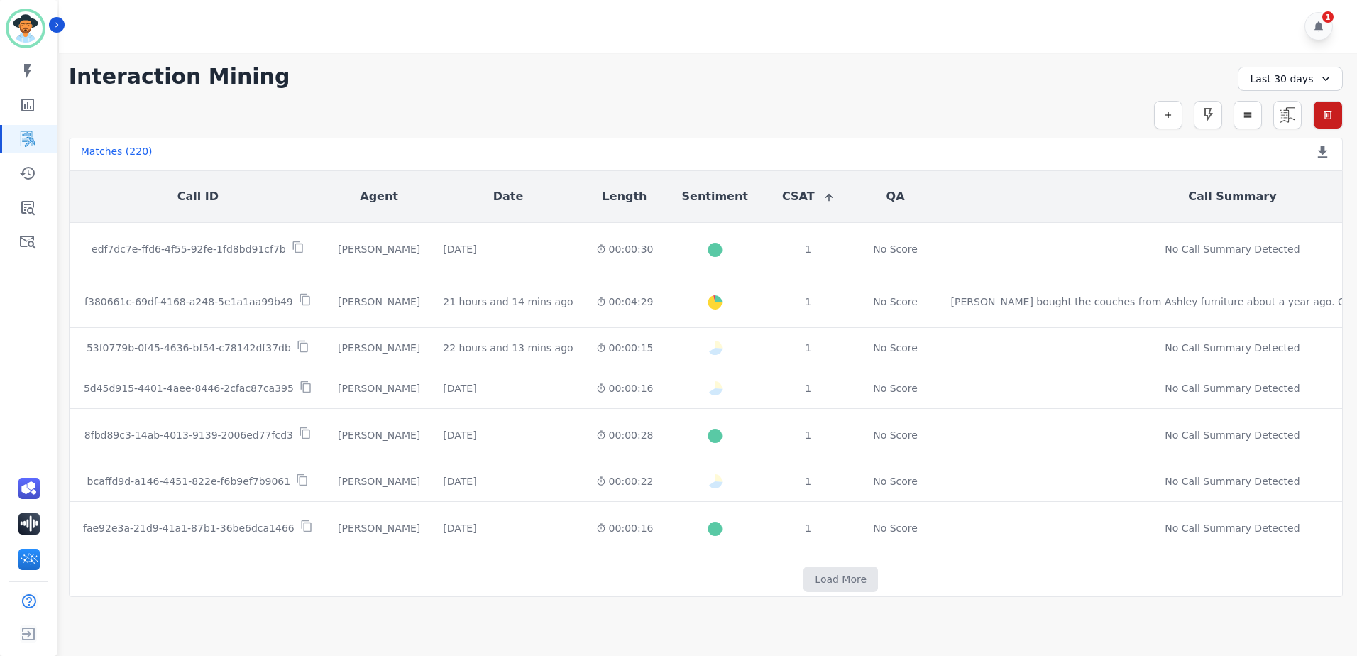
scroll to position [632, 0]
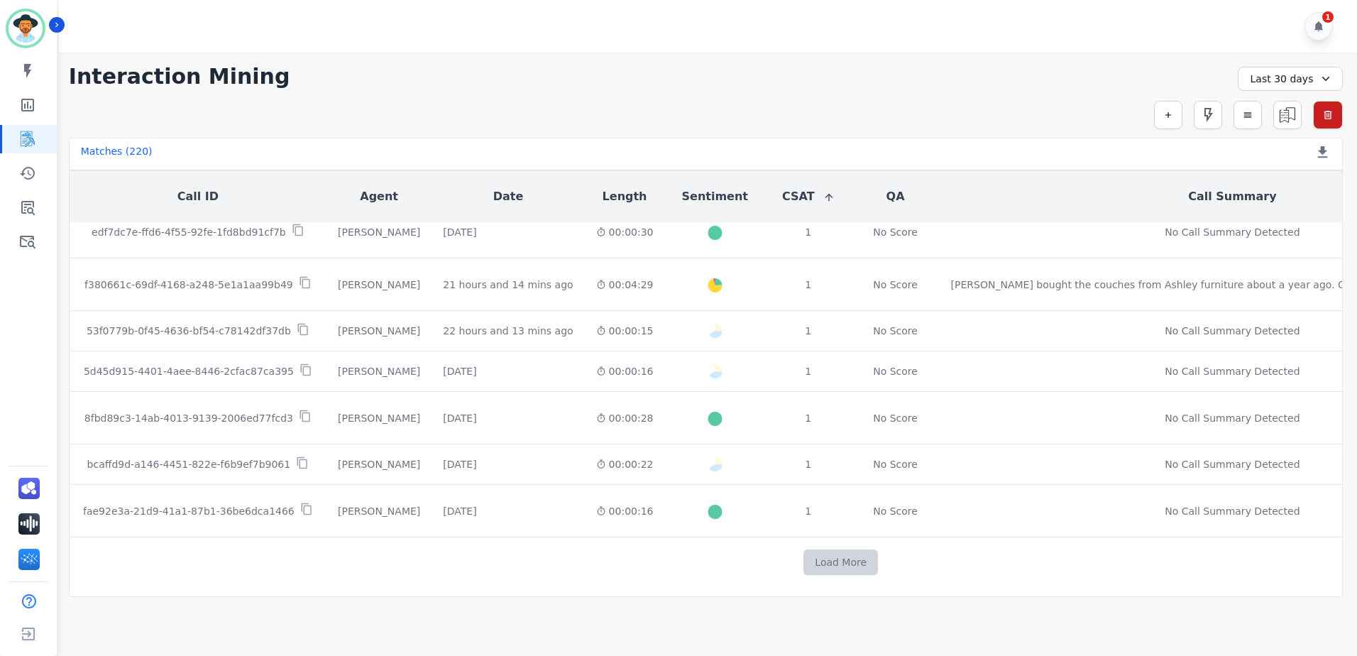
click at [804, 552] on button "Load More" at bounding box center [841, 562] width 75 height 26
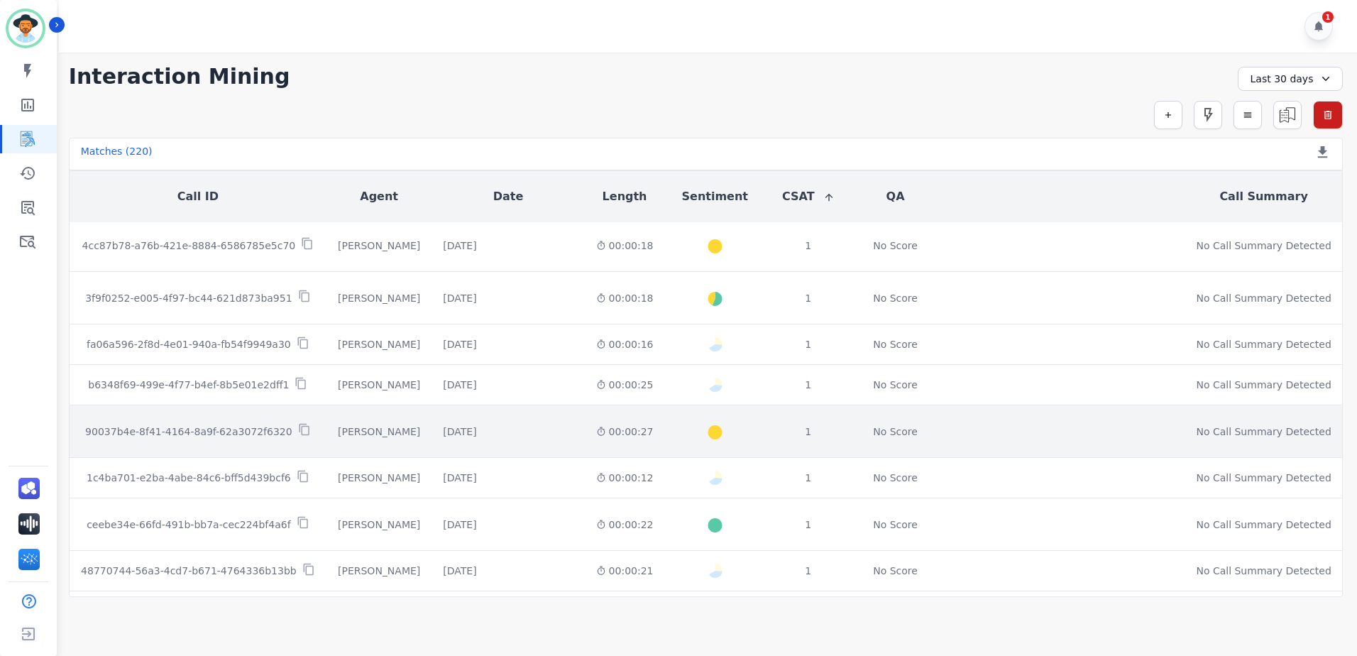
scroll to position [136, 0]
